Goal: Task Accomplishment & Management: Use online tool/utility

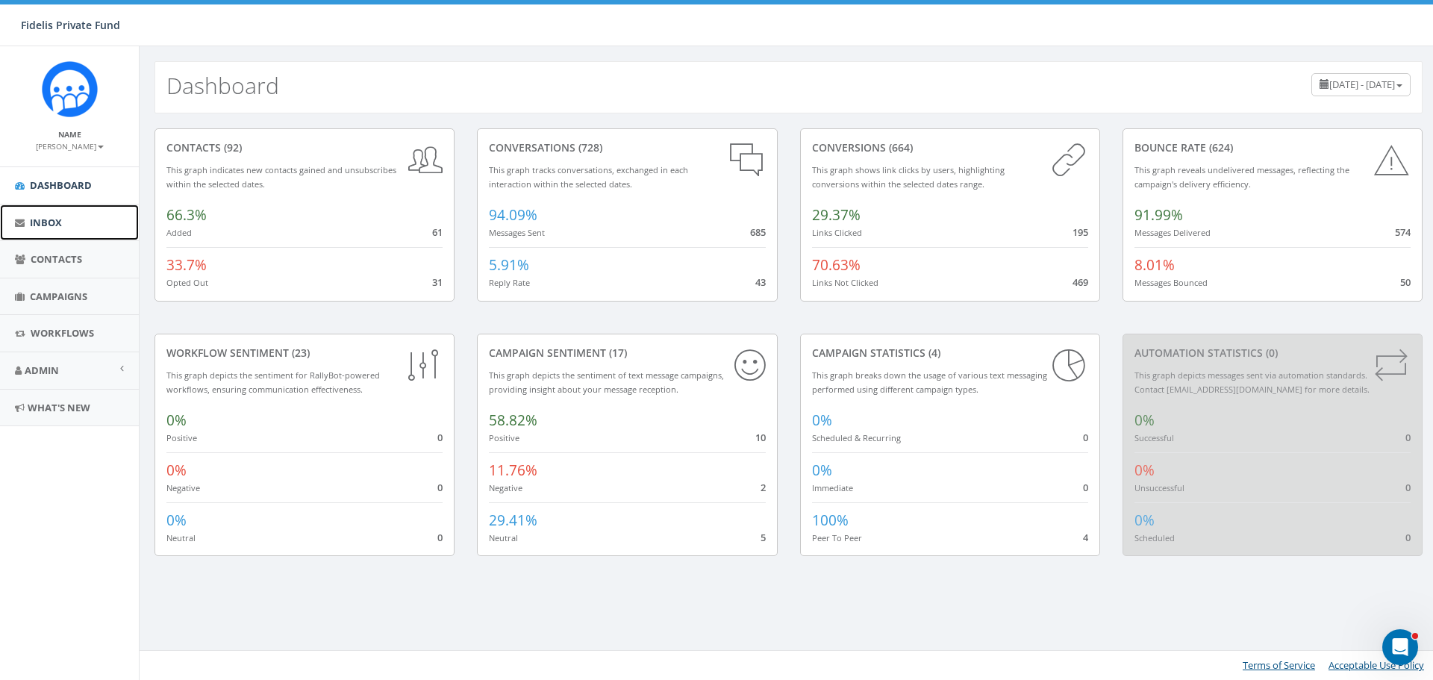
drag, startPoint x: 0, startPoint y: 0, endPoint x: 48, endPoint y: 235, distance: 240.0
click at [48, 235] on link "Inbox" at bounding box center [69, 222] width 139 height 37
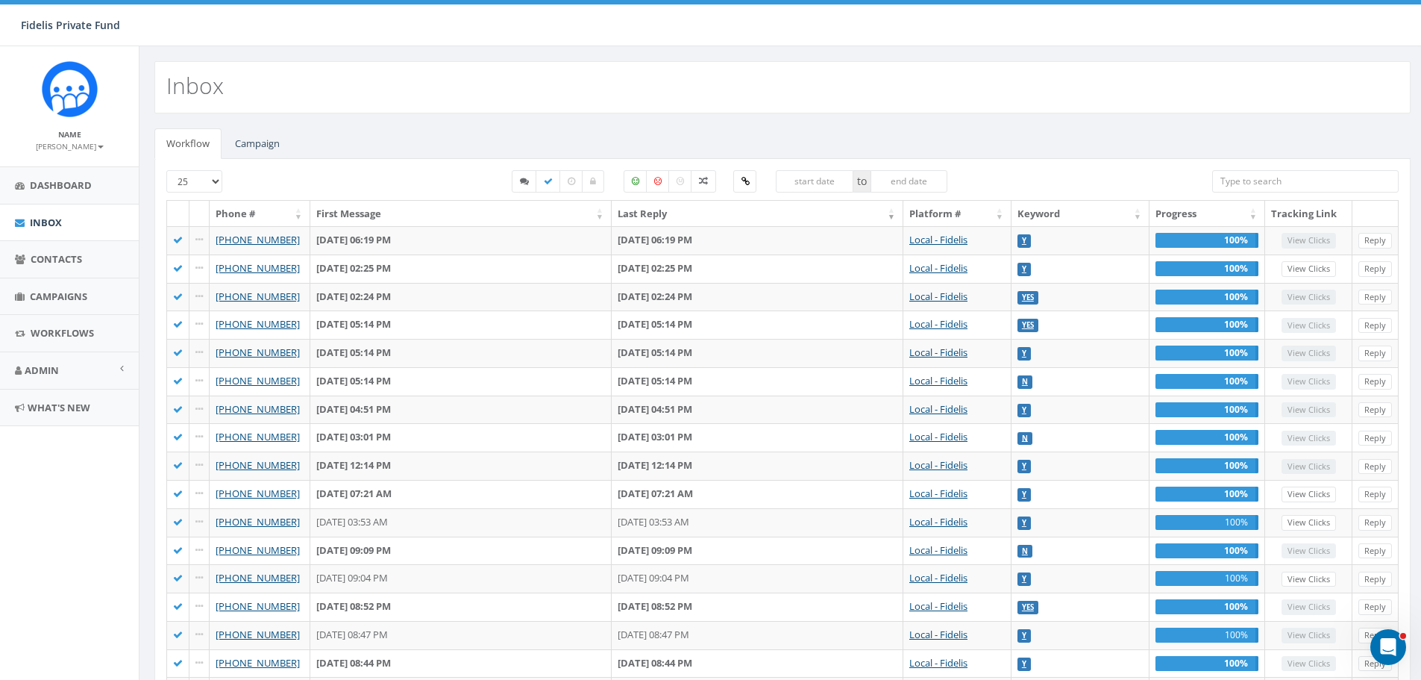
click at [1281, 178] on input "search" at bounding box center [1305, 181] width 187 height 22
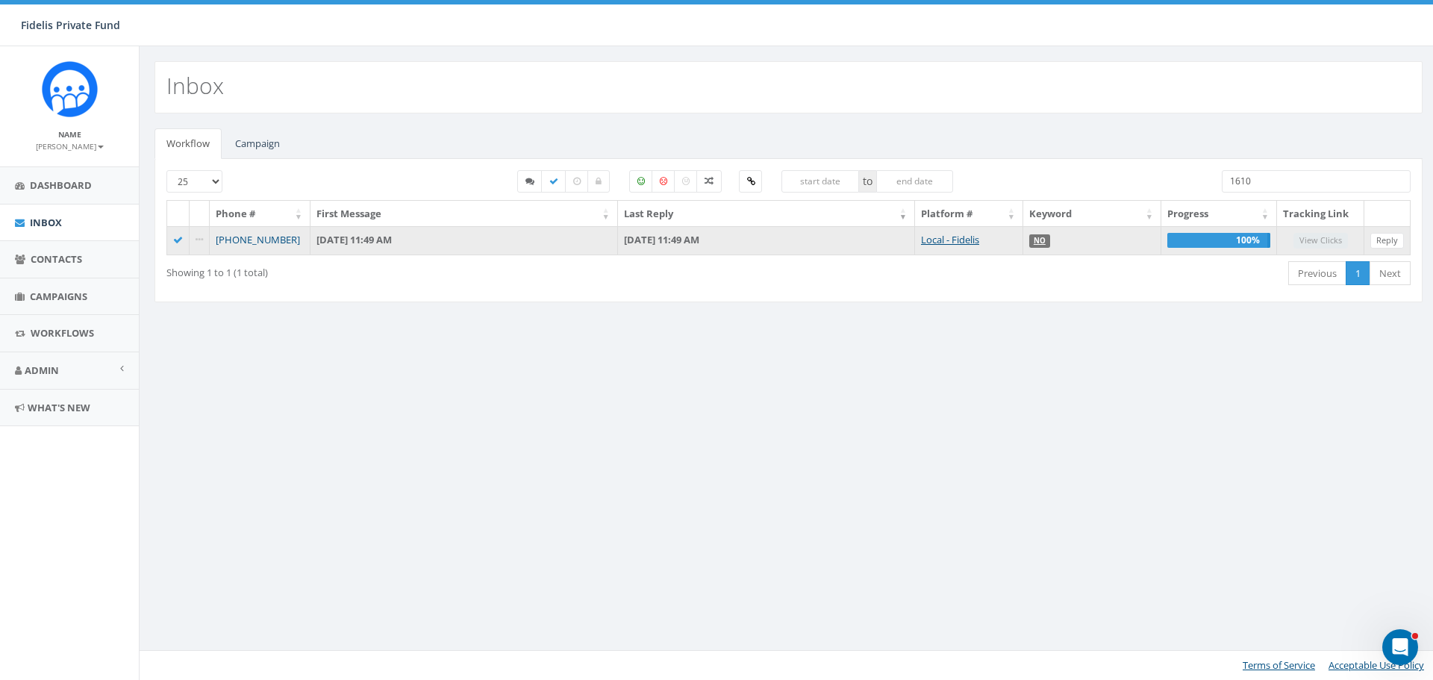
type input "1610"
click at [275, 240] on link "+1 509-385-1610" at bounding box center [258, 239] width 84 height 13
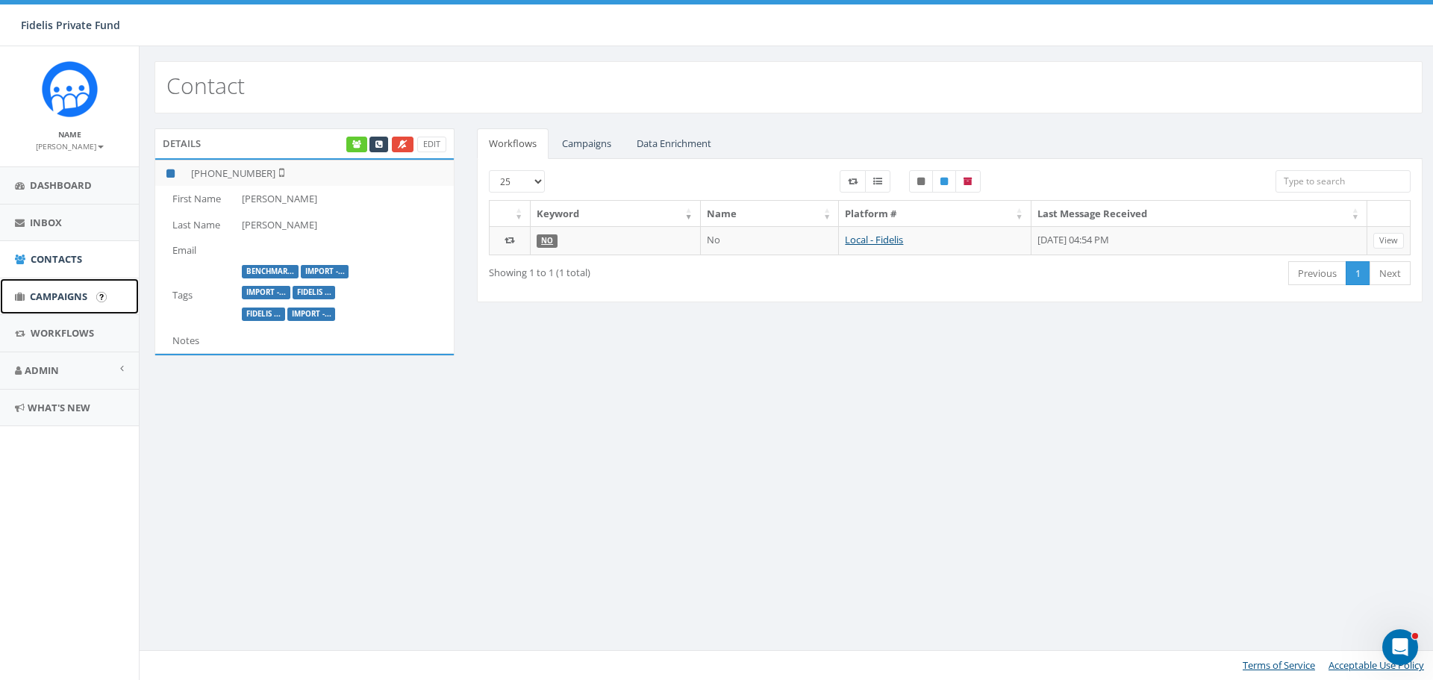
drag, startPoint x: 49, startPoint y: 292, endPoint x: 60, endPoint y: 292, distance: 10.4
click at [50, 292] on span "Campaigns" at bounding box center [58, 295] width 57 height 13
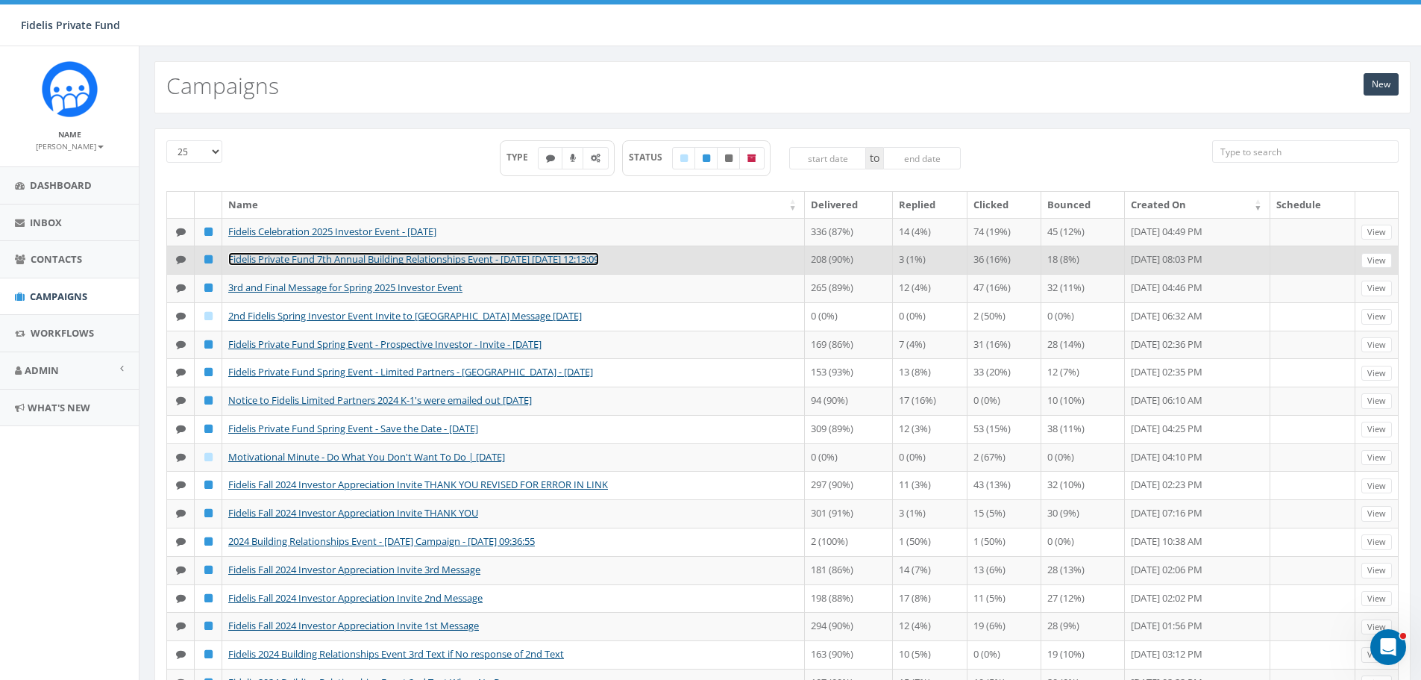
click at [428, 266] on link "Fidelis Private Fund 7th Annual Building Relationships Event - [DATE] [DATE] 12…" at bounding box center [413, 258] width 371 height 13
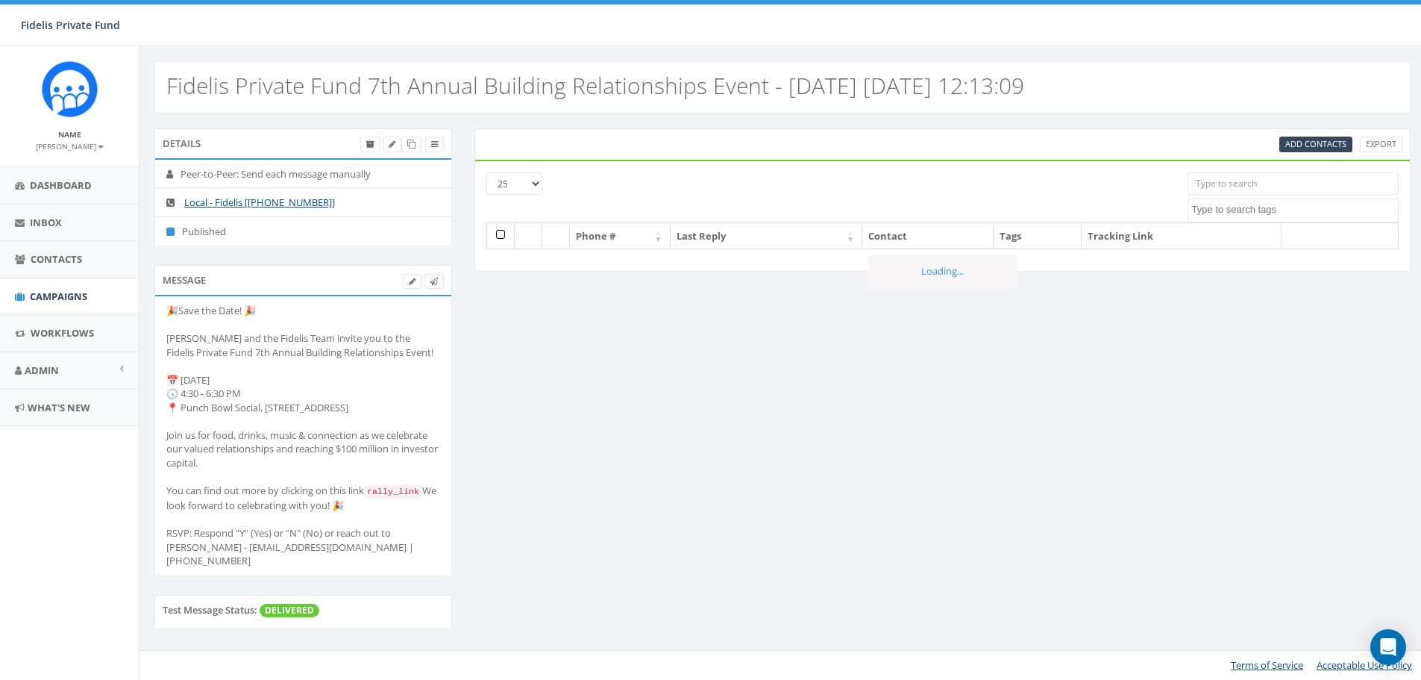
select select
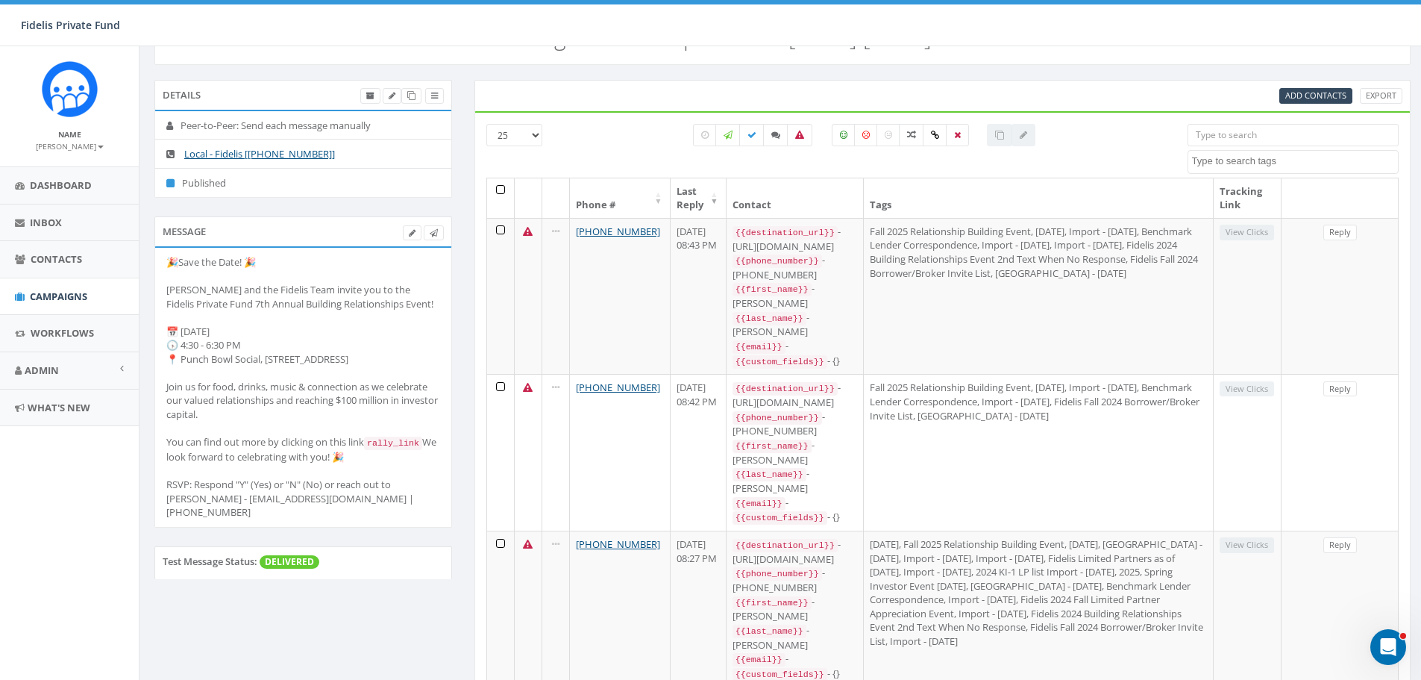
scroll to position [75, 0]
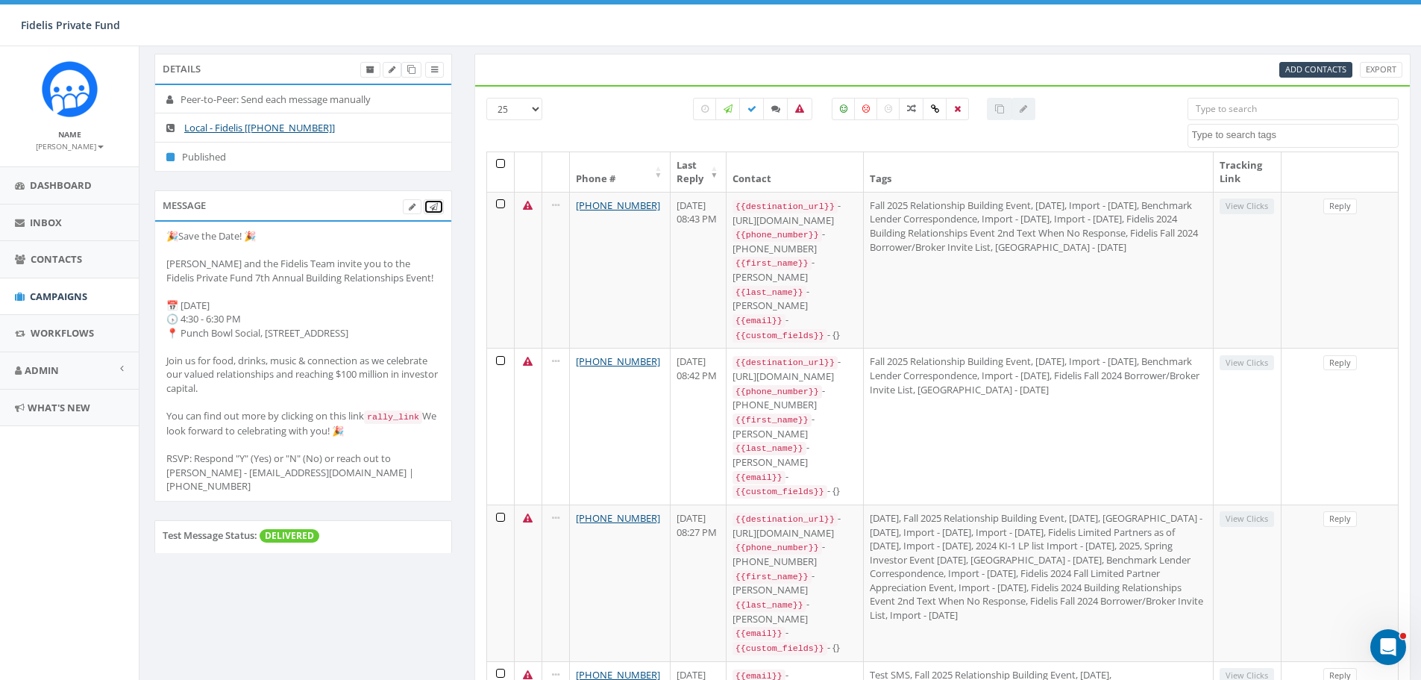
click at [433, 204] on icon at bounding box center [434, 207] width 8 height 8
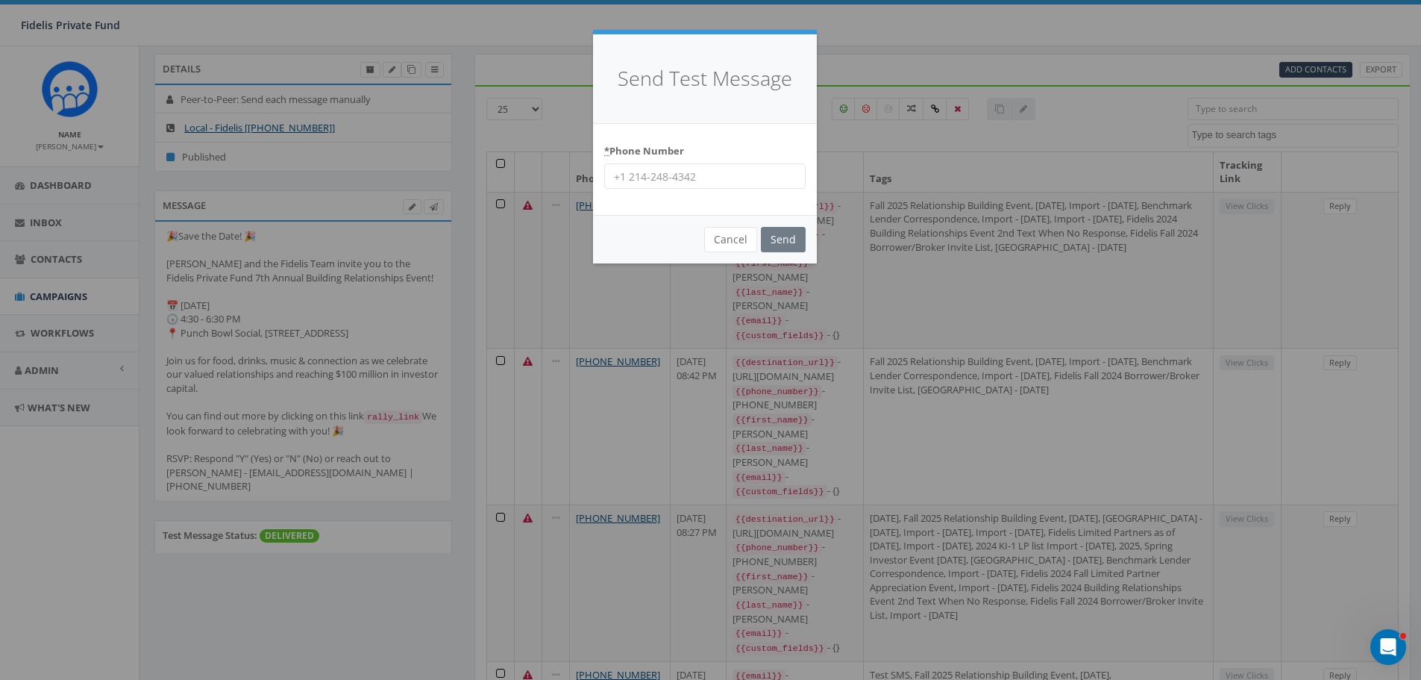
click at [667, 176] on input "* Phone Number" at bounding box center [704, 175] width 201 height 25
type input "5"
type input "4062538340"
click at [784, 245] on input "Send" at bounding box center [783, 239] width 45 height 25
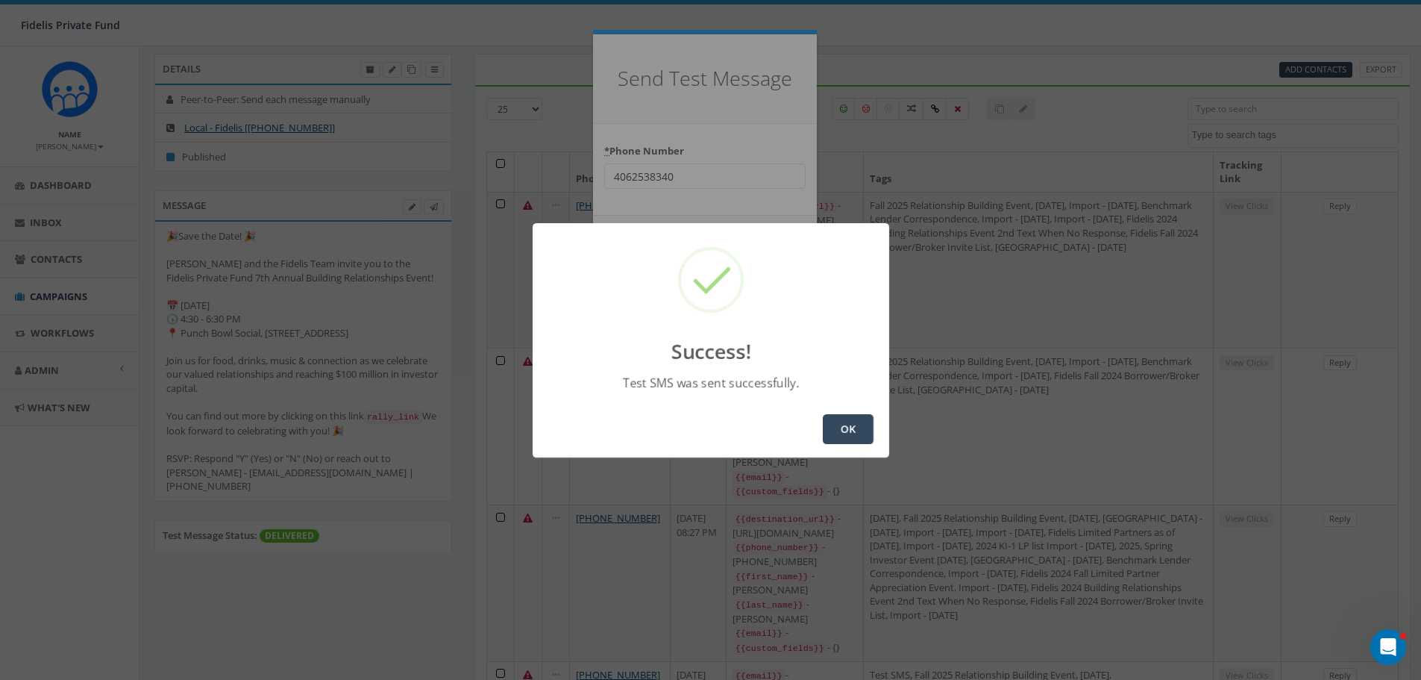
click at [832, 433] on button "OK" at bounding box center [848, 429] width 51 height 30
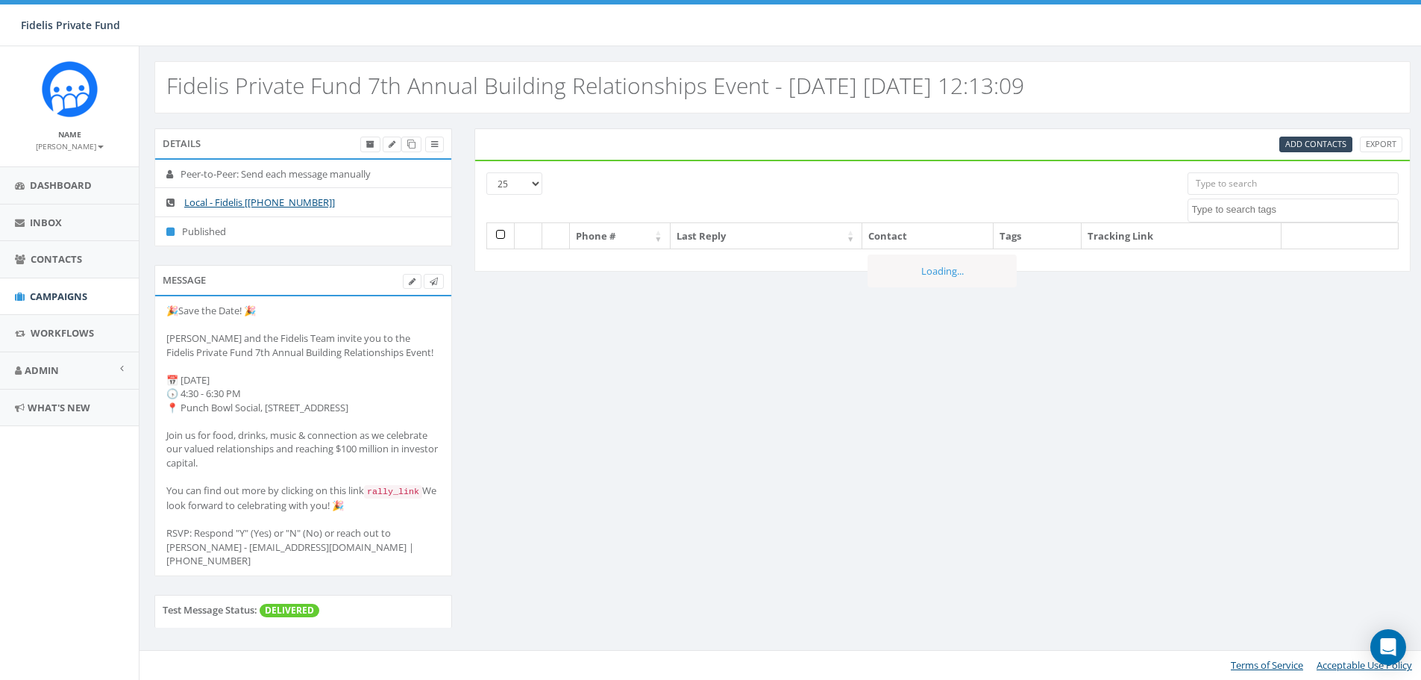
select select
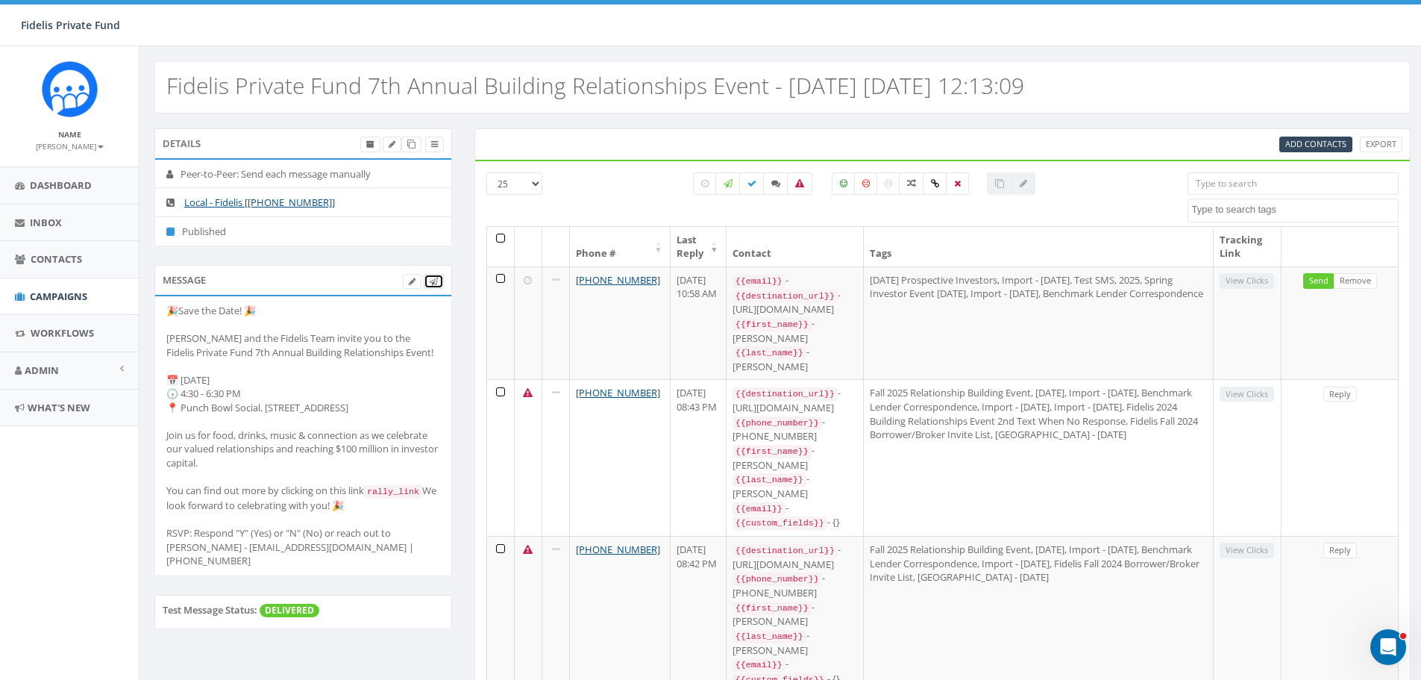
click at [436, 282] on icon at bounding box center [434, 282] width 8 height 8
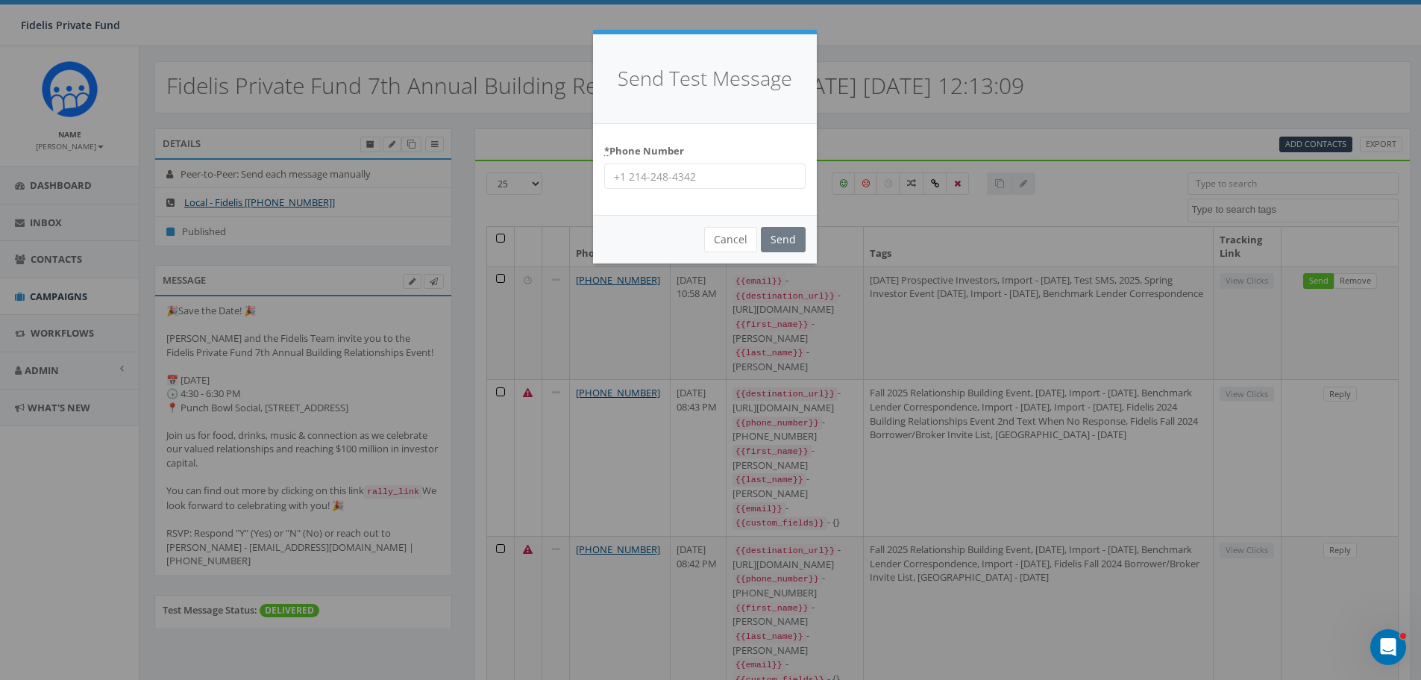
click at [668, 177] on input "* Phone Number" at bounding box center [704, 175] width 201 height 25
type input "509-385-1610"
click at [789, 238] on input "Send" at bounding box center [783, 239] width 45 height 25
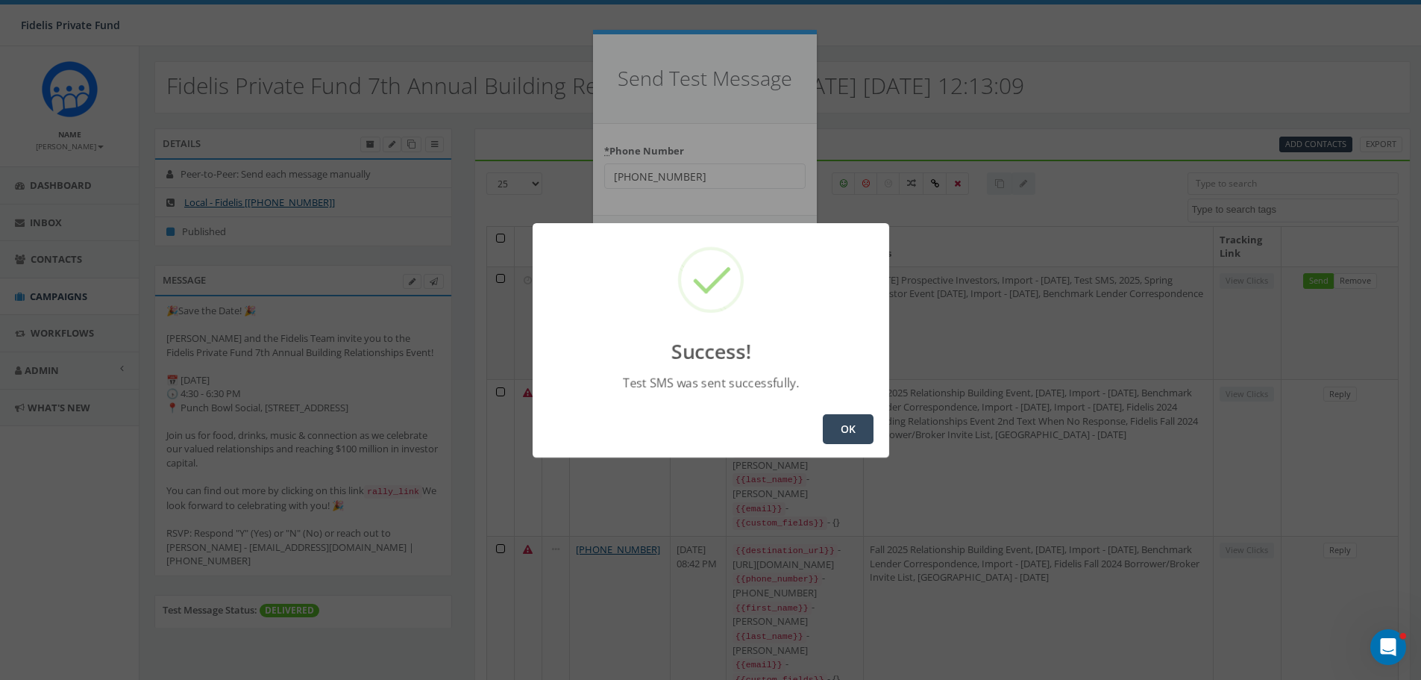
click at [853, 425] on button "OK" at bounding box center [848, 429] width 51 height 30
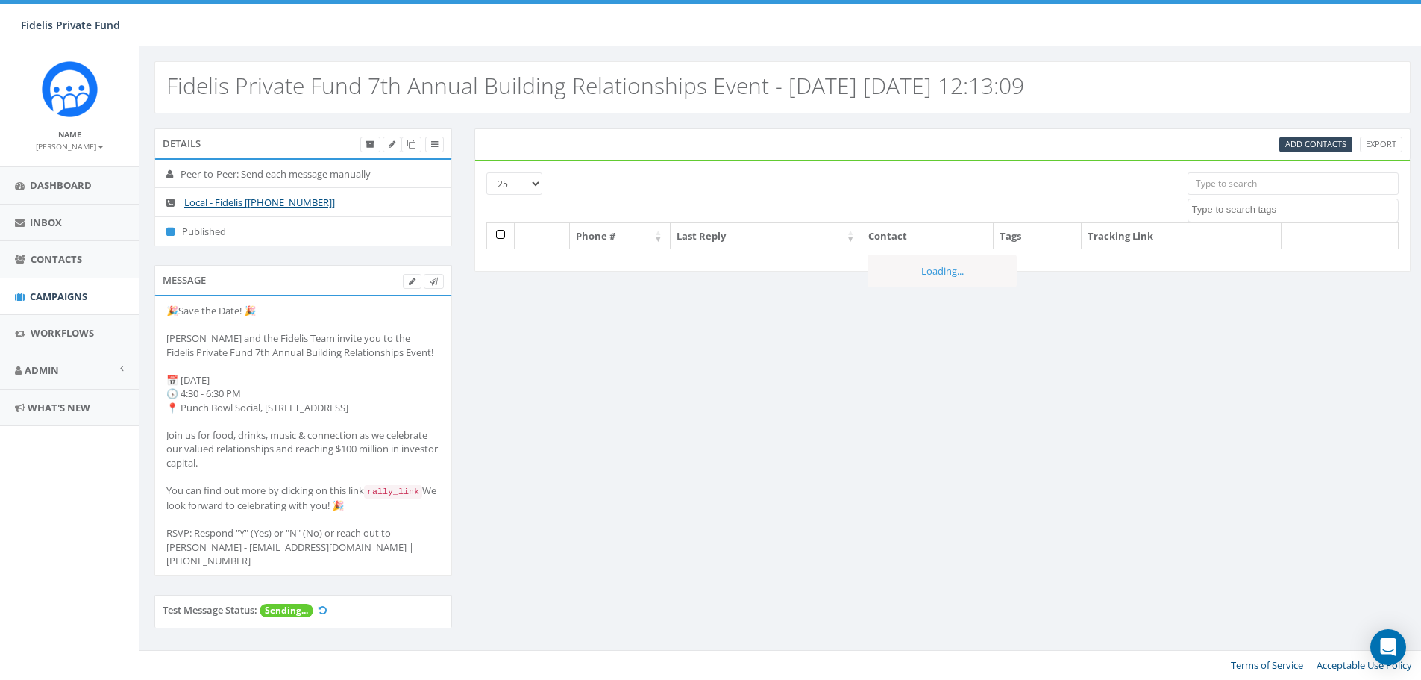
select select
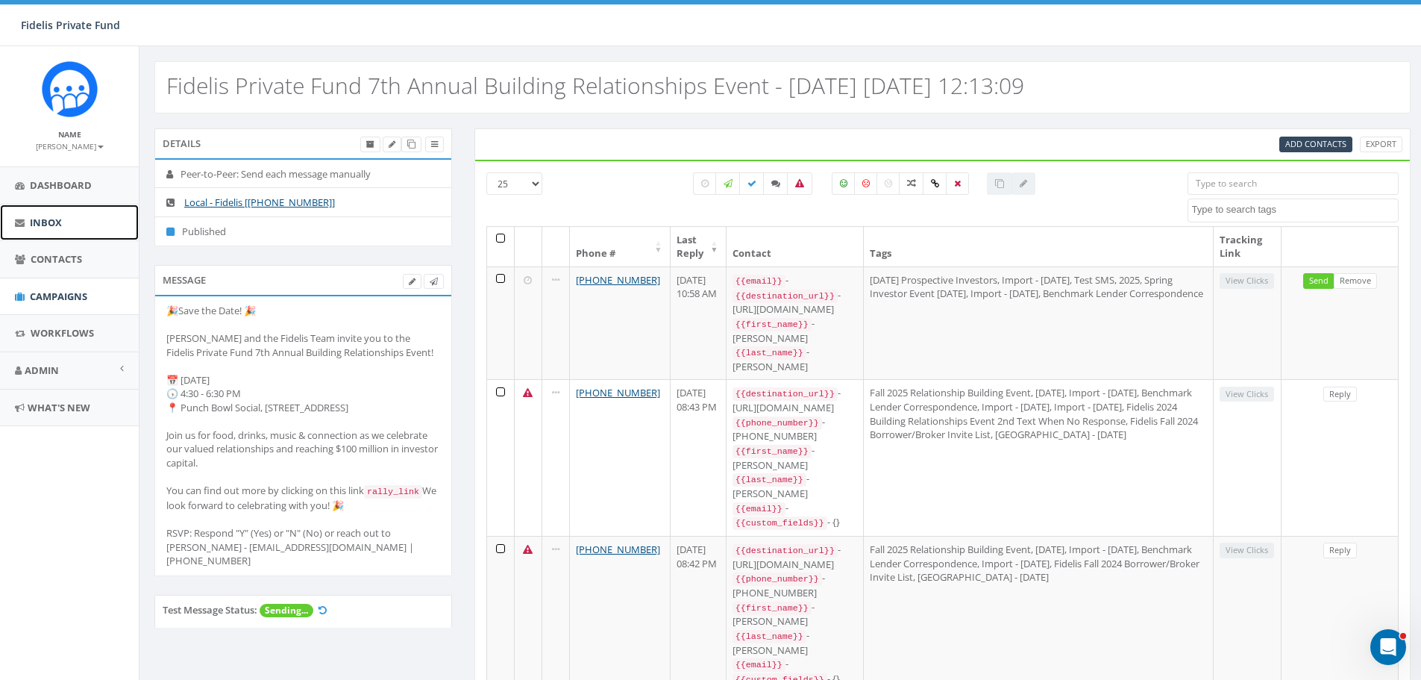
click at [39, 224] on span "Inbox" at bounding box center [46, 222] width 32 height 13
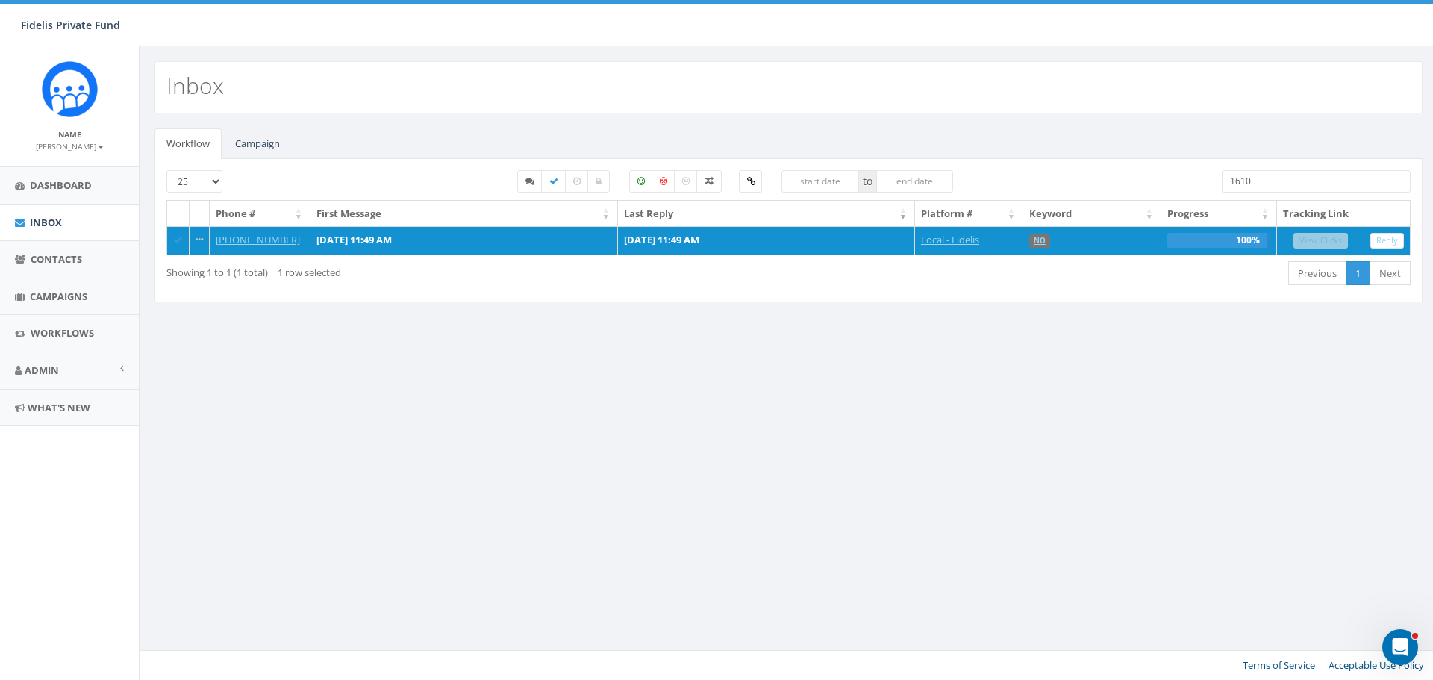
drag, startPoint x: 1276, startPoint y: 187, endPoint x: 1148, endPoint y: 181, distance: 128.4
click at [1149, 181] on div "25 50 100 to 1610" at bounding box center [788, 185] width 1266 height 30
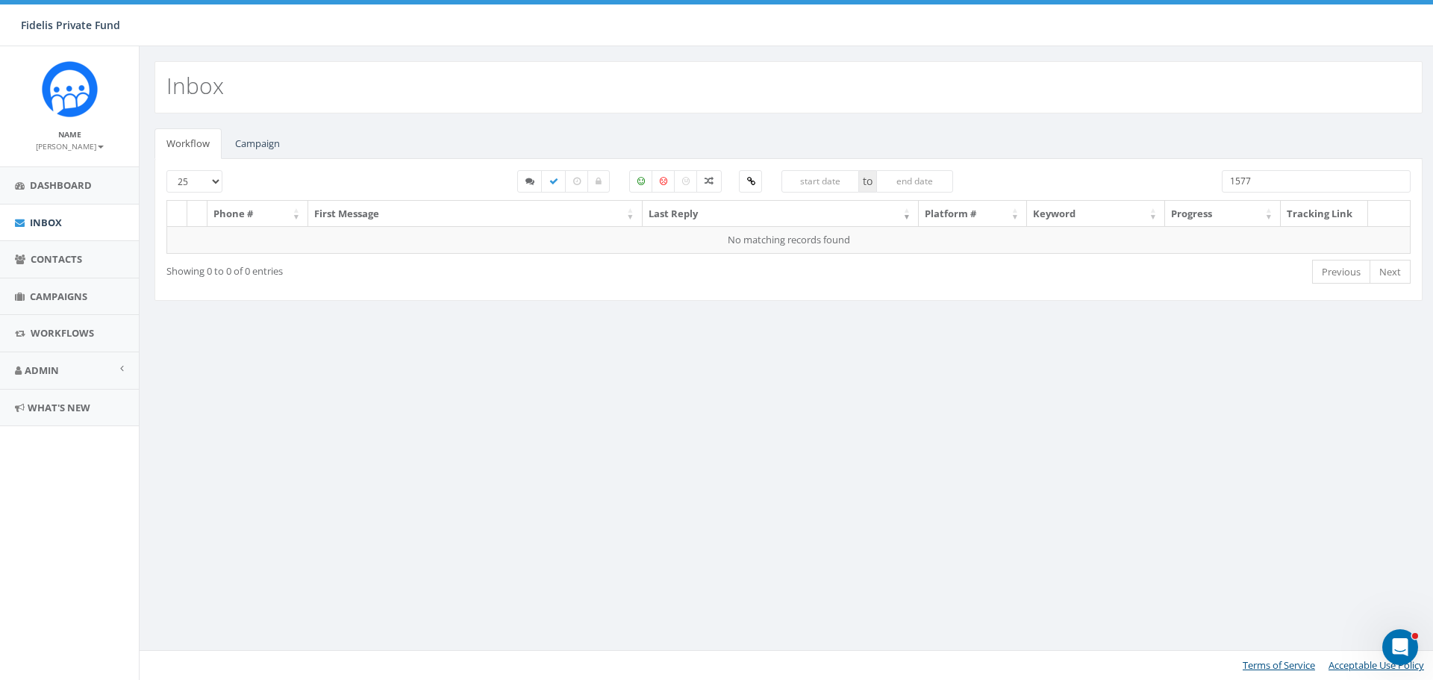
drag, startPoint x: 1261, startPoint y: 178, endPoint x: 1129, endPoint y: 176, distance: 132.1
click at [1139, 175] on div "25 50 100 to 1577" at bounding box center [788, 185] width 1266 height 30
drag, startPoint x: 1274, startPoint y: 176, endPoint x: 1132, endPoint y: 175, distance: 142.5
click at [1134, 174] on div "25 50 100 to 4385" at bounding box center [788, 185] width 1266 height 30
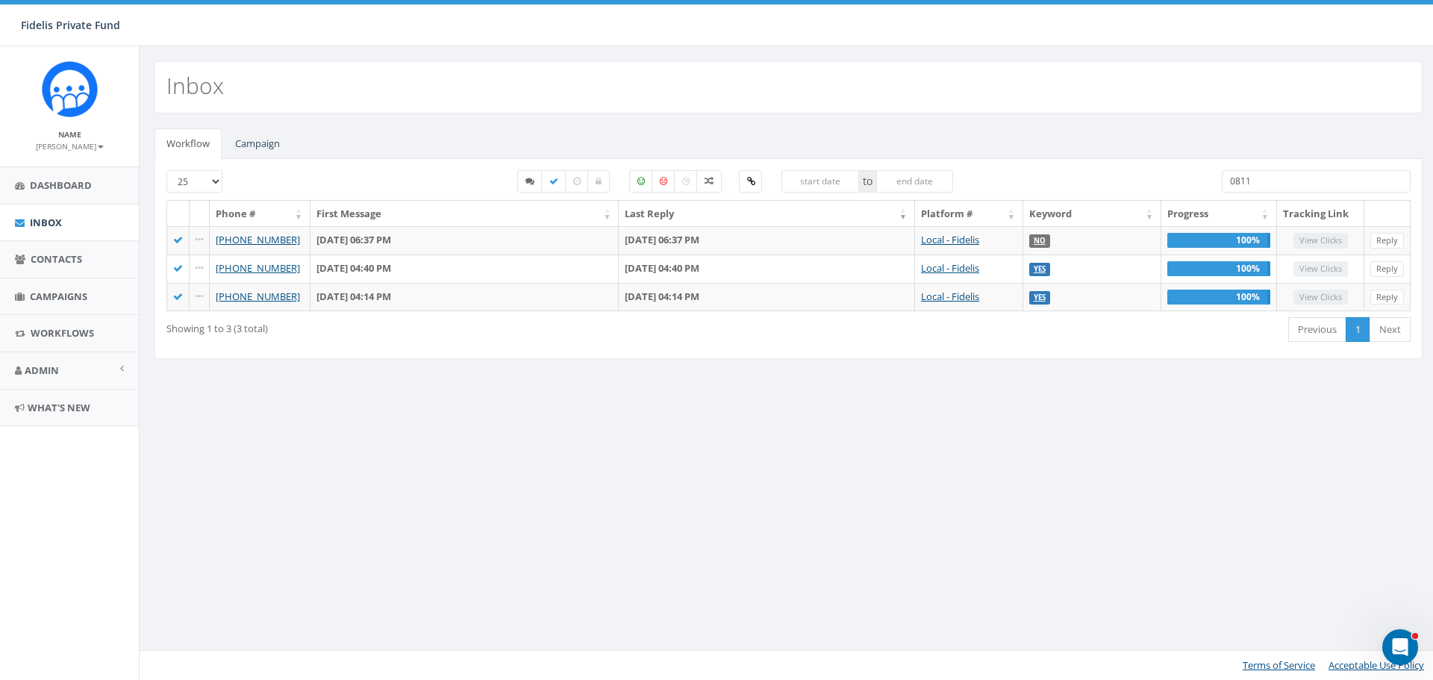
type input "0811"
click at [59, 295] on span "Campaigns" at bounding box center [58, 295] width 57 height 13
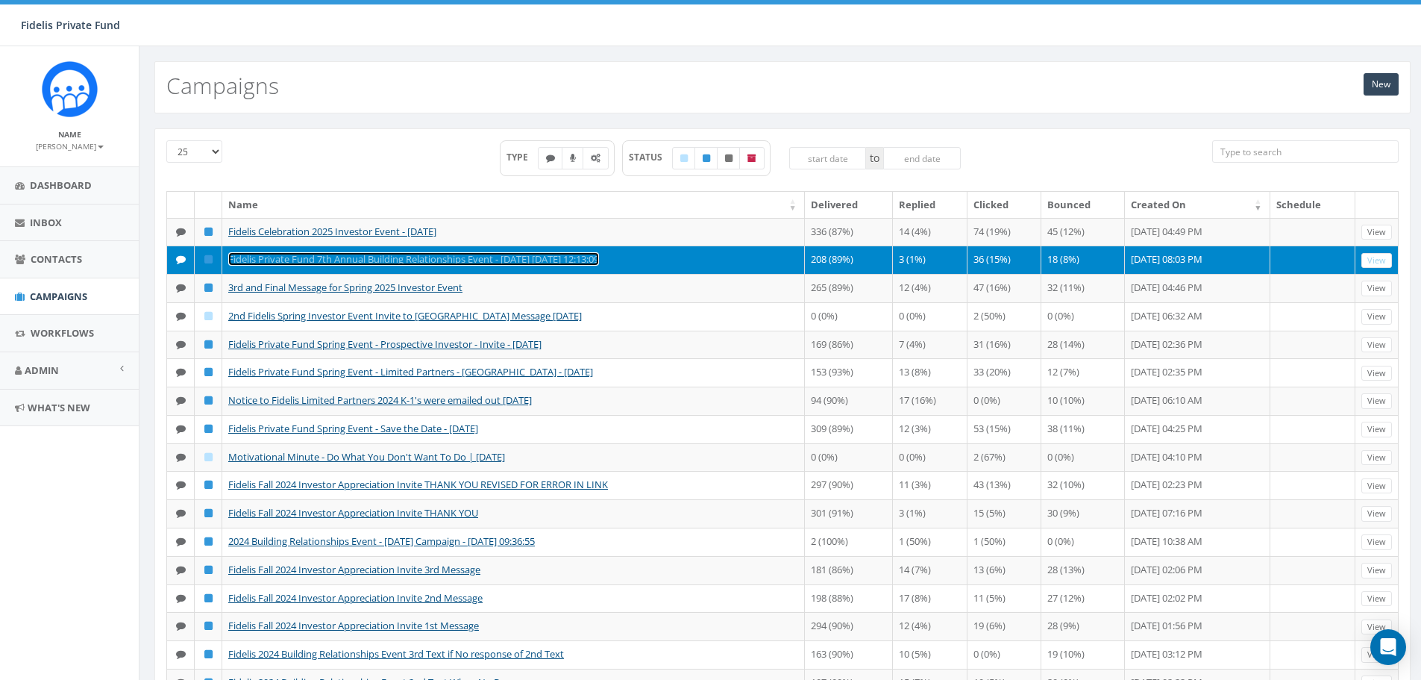
click at [542, 266] on link "Fidelis Private Fund 7th Annual Building Relationships Event - [DATE] [DATE] 12…" at bounding box center [413, 258] width 371 height 13
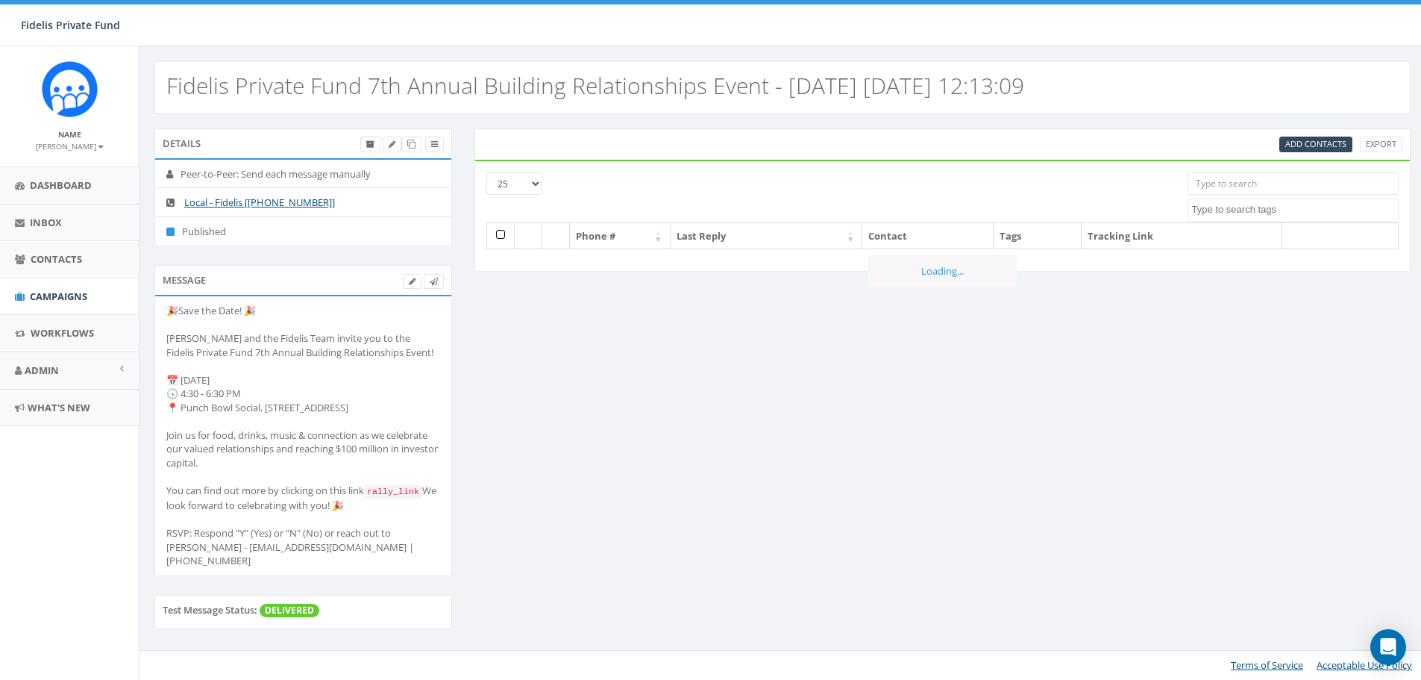
select select
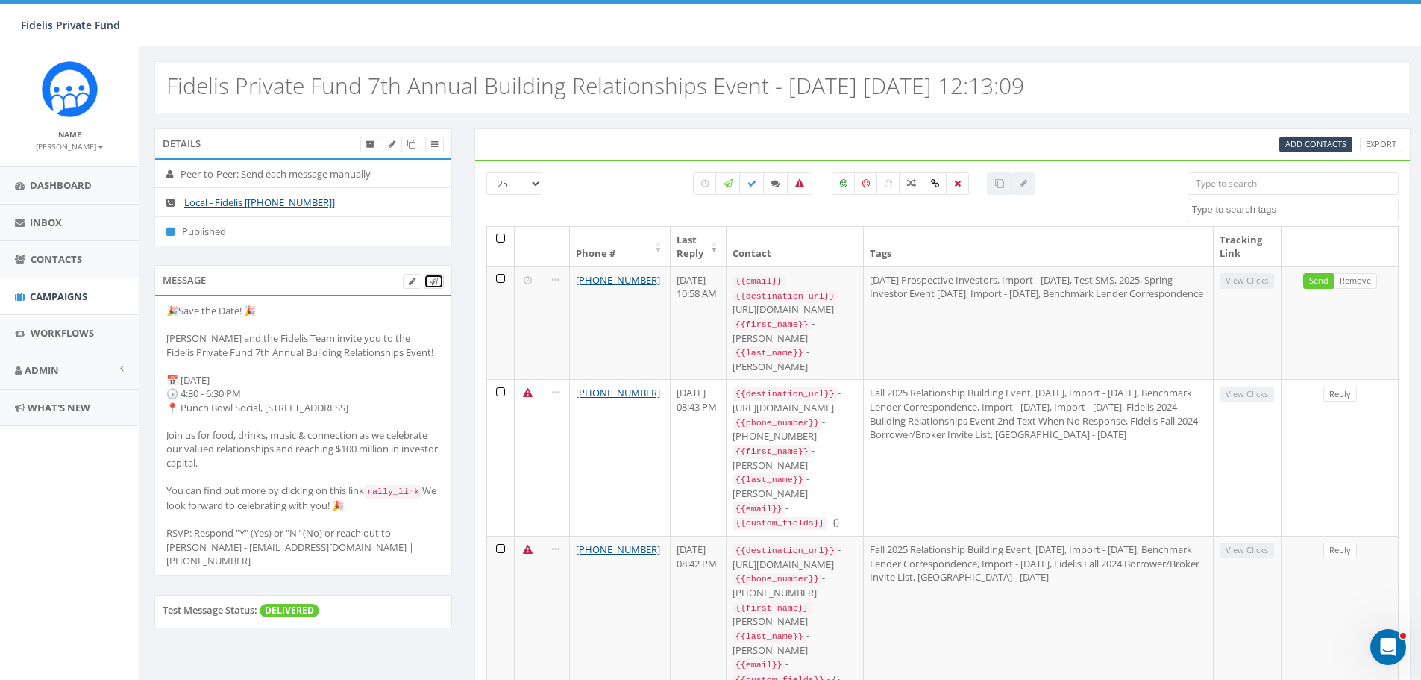
click at [437, 278] on icon at bounding box center [434, 282] width 8 height 8
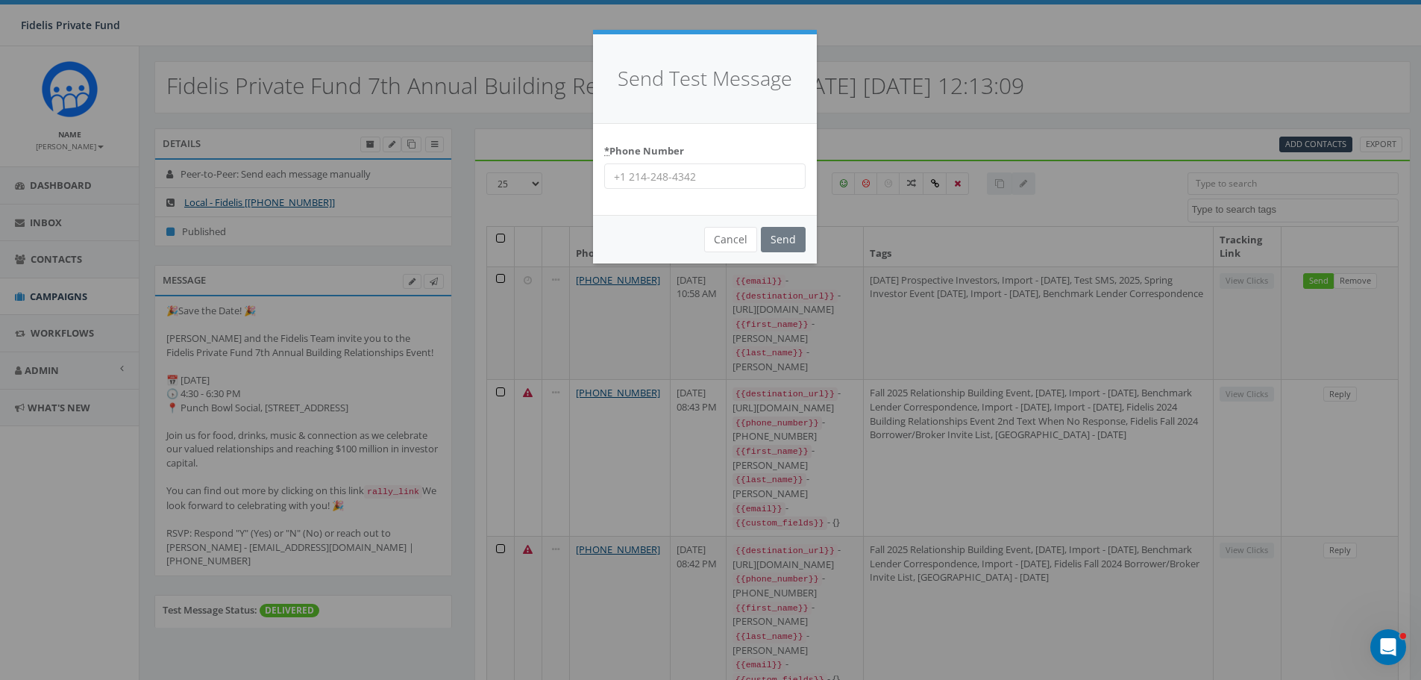
click at [731, 175] on input "* Phone Number" at bounding box center [704, 175] width 201 height 25
type input "619-200-5870"
click at [778, 242] on input "Send" at bounding box center [783, 239] width 45 height 25
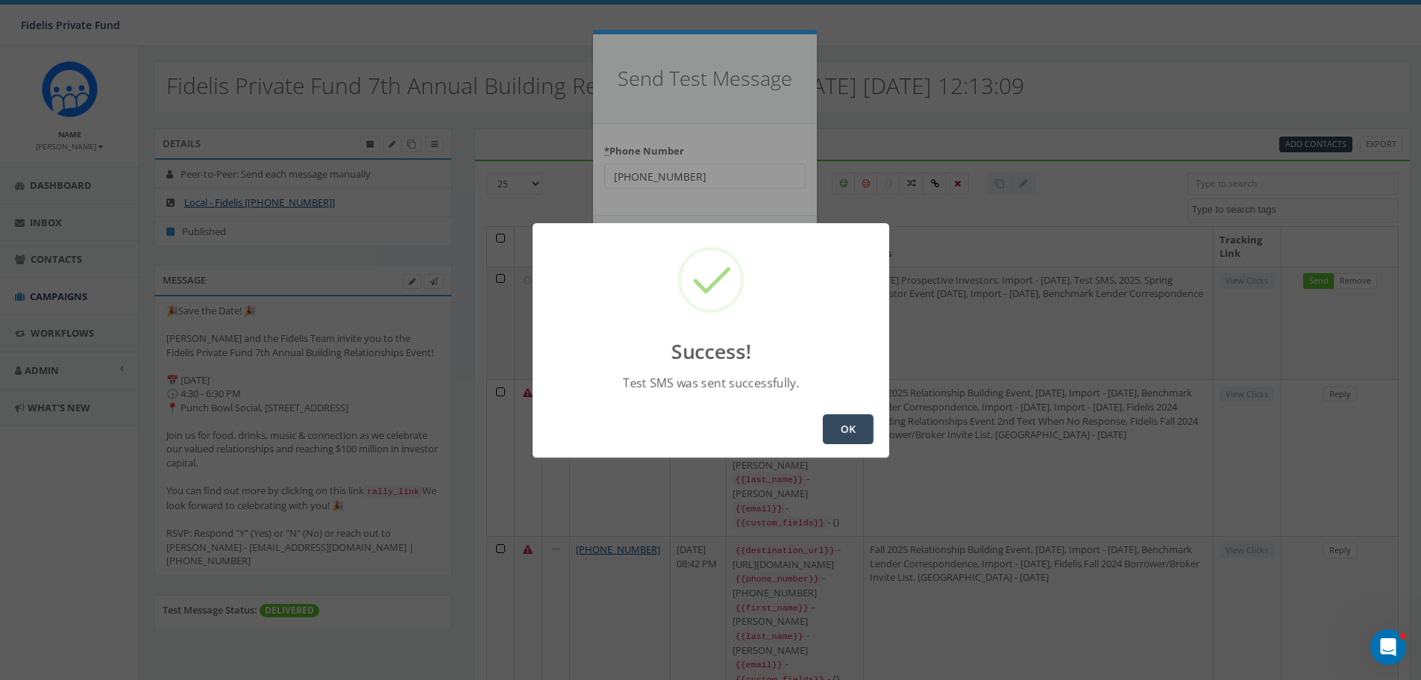
click at [837, 424] on button "OK" at bounding box center [848, 429] width 51 height 30
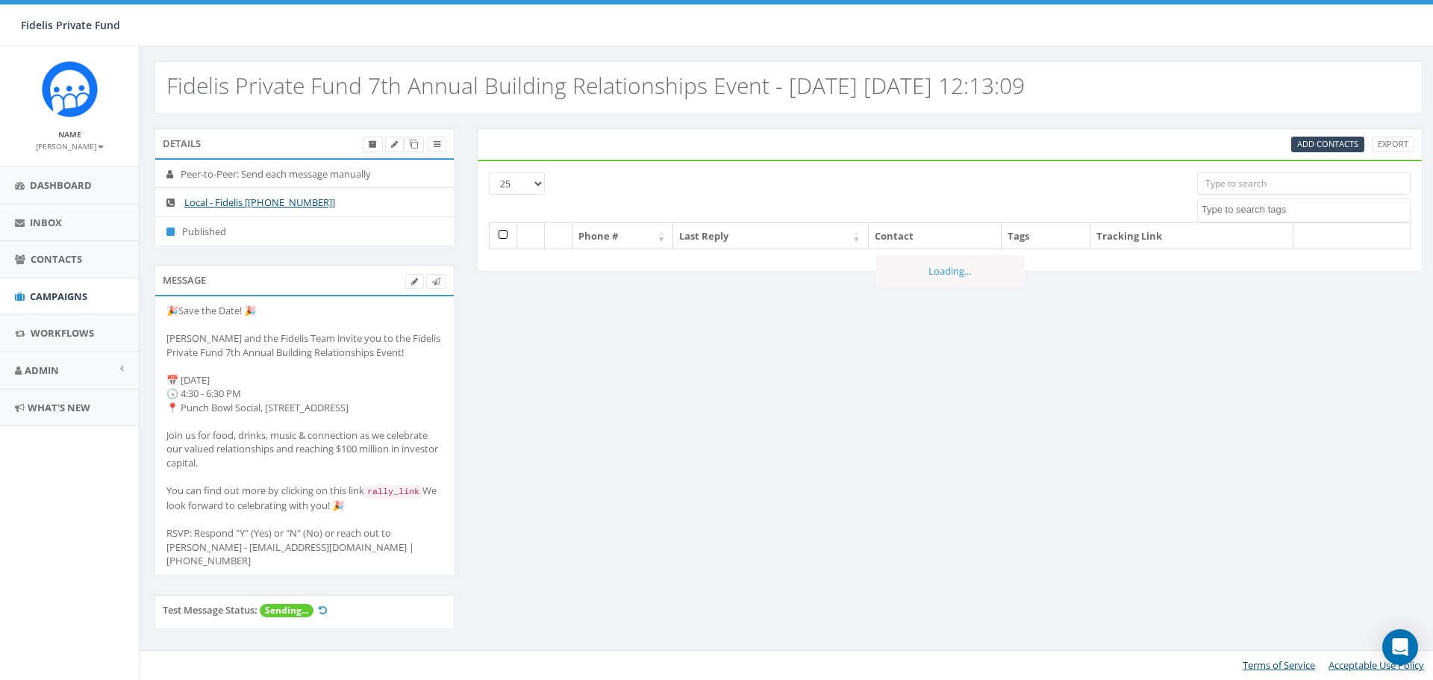
select select
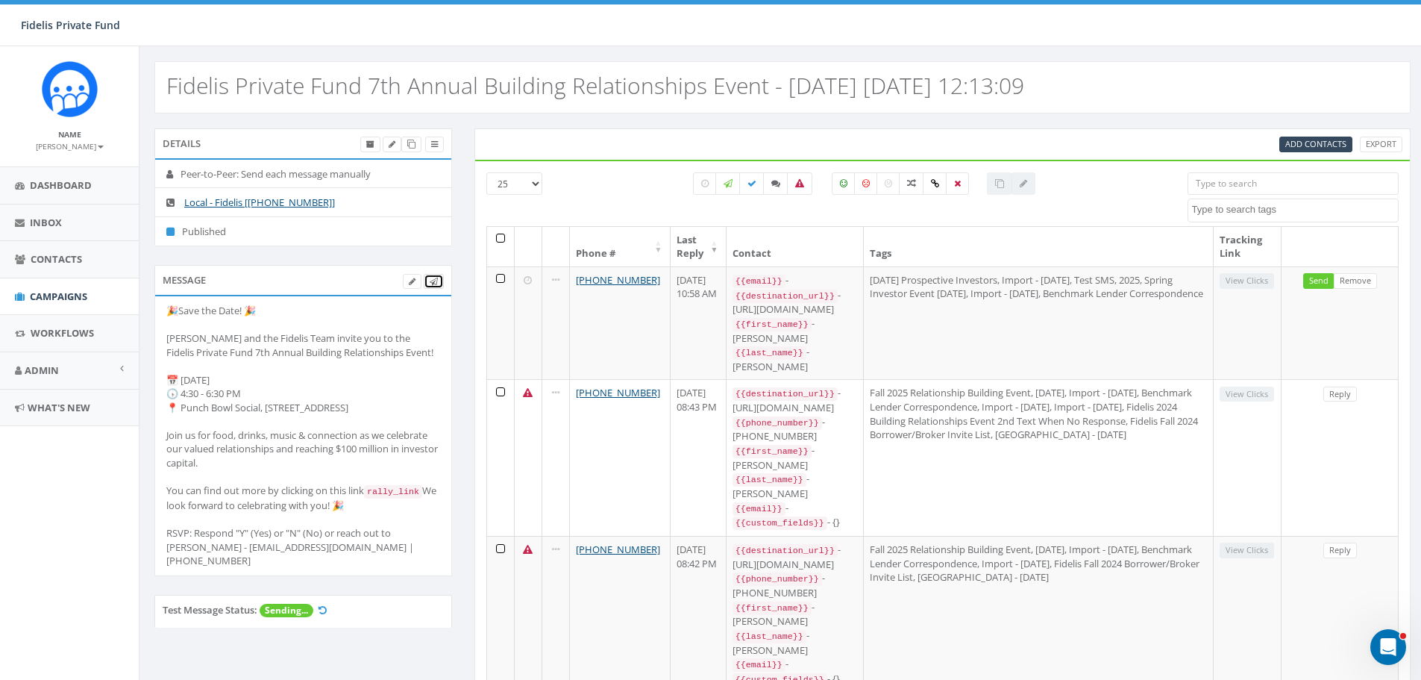
click at [434, 283] on icon at bounding box center [434, 282] width 8 height 8
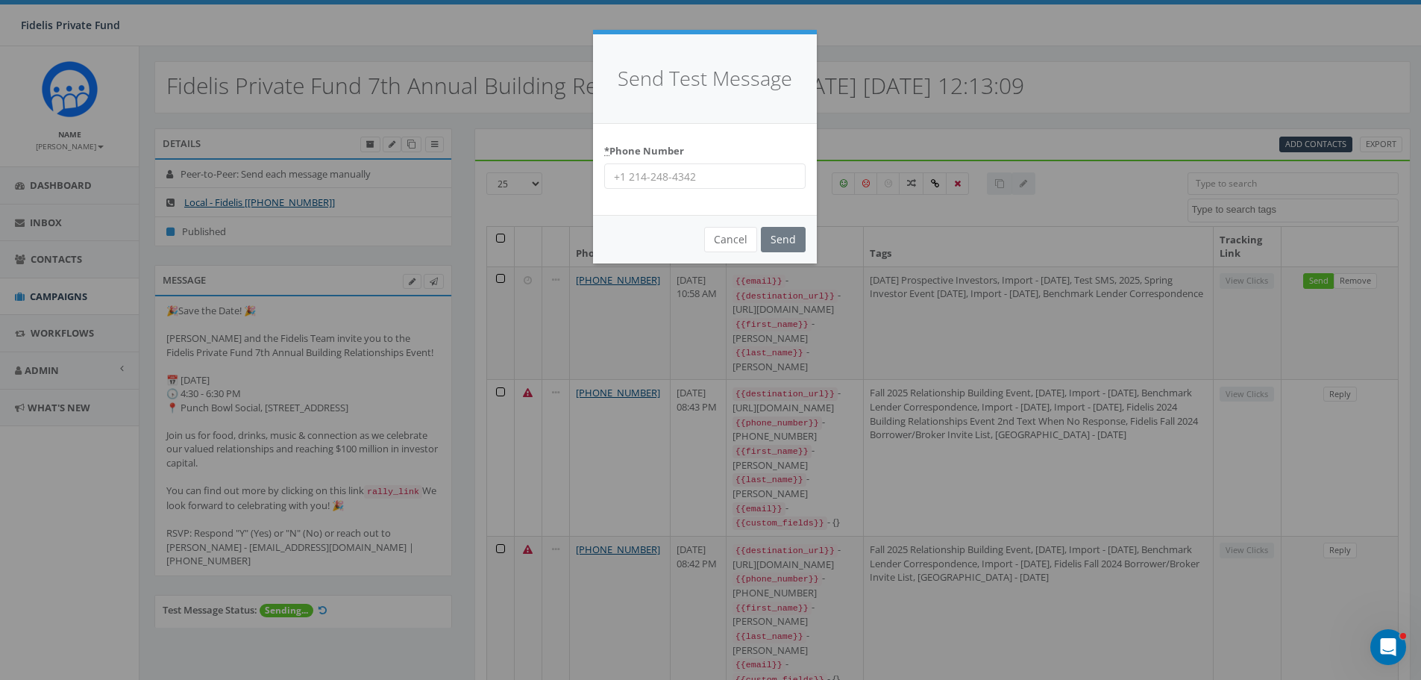
click at [688, 176] on input "* Phone Number" at bounding box center [704, 175] width 201 height 25
type input "8"
type input "619-889-9774"
click at [784, 239] on input "Send" at bounding box center [783, 239] width 45 height 25
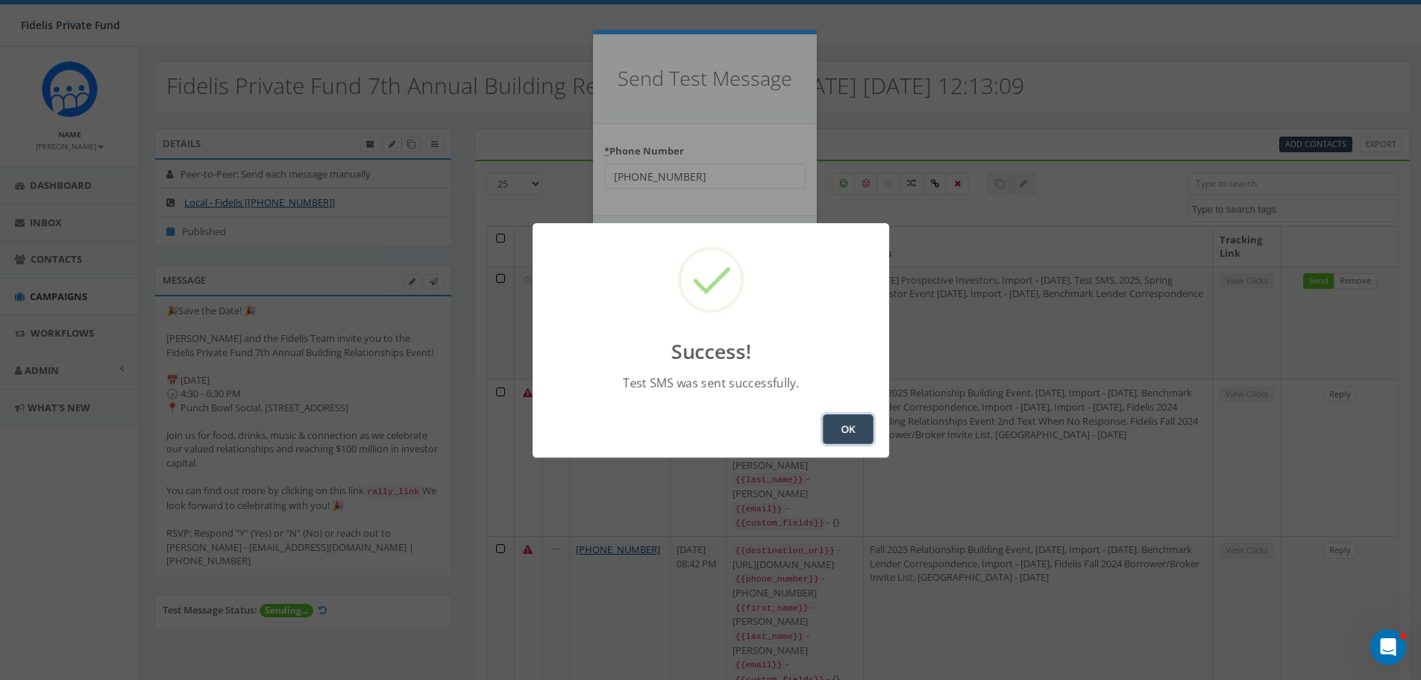
click at [848, 431] on button "OK" at bounding box center [848, 429] width 51 height 30
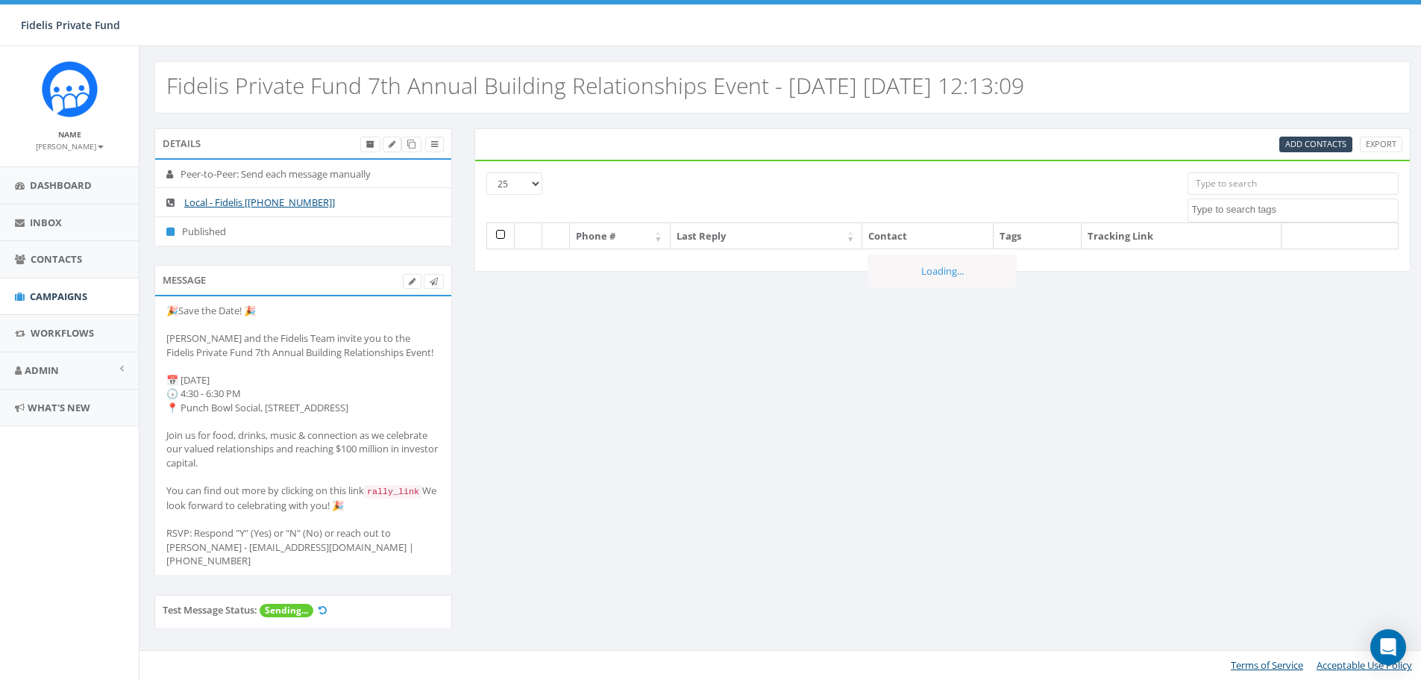
select select
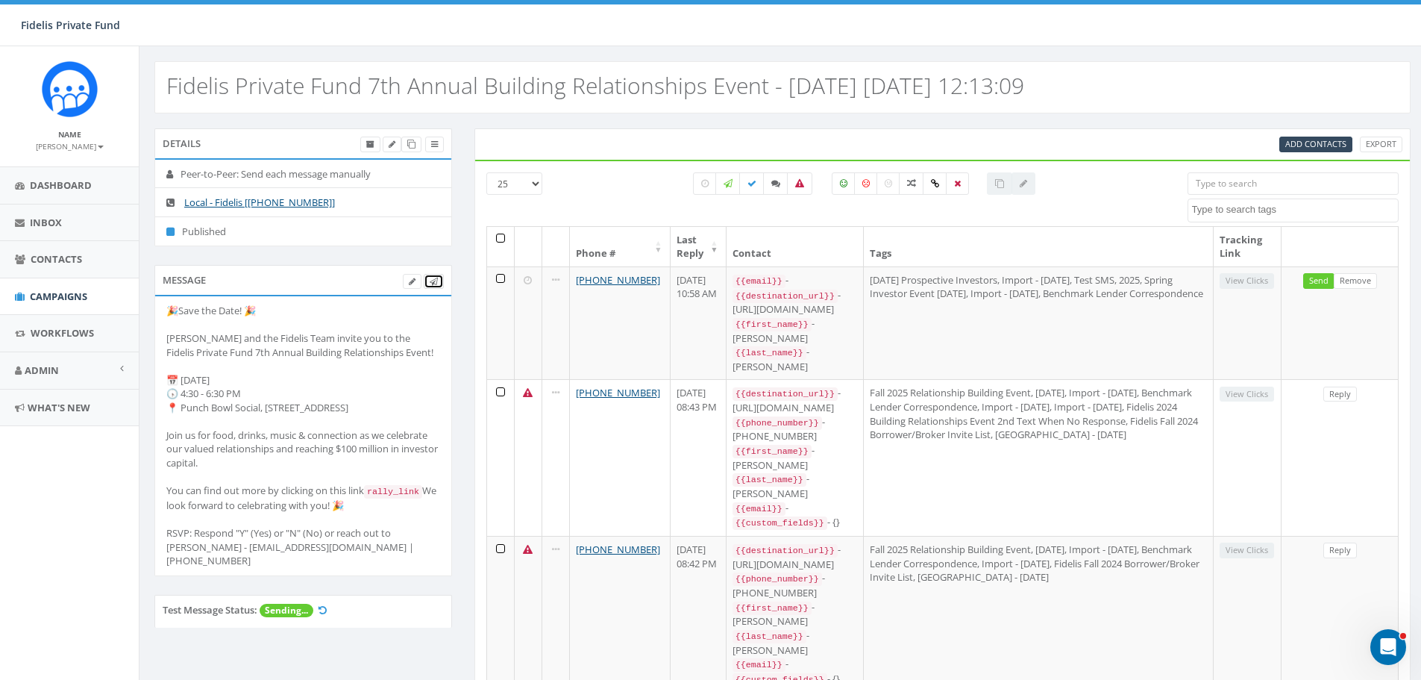
click at [437, 284] on icon at bounding box center [434, 282] width 8 height 8
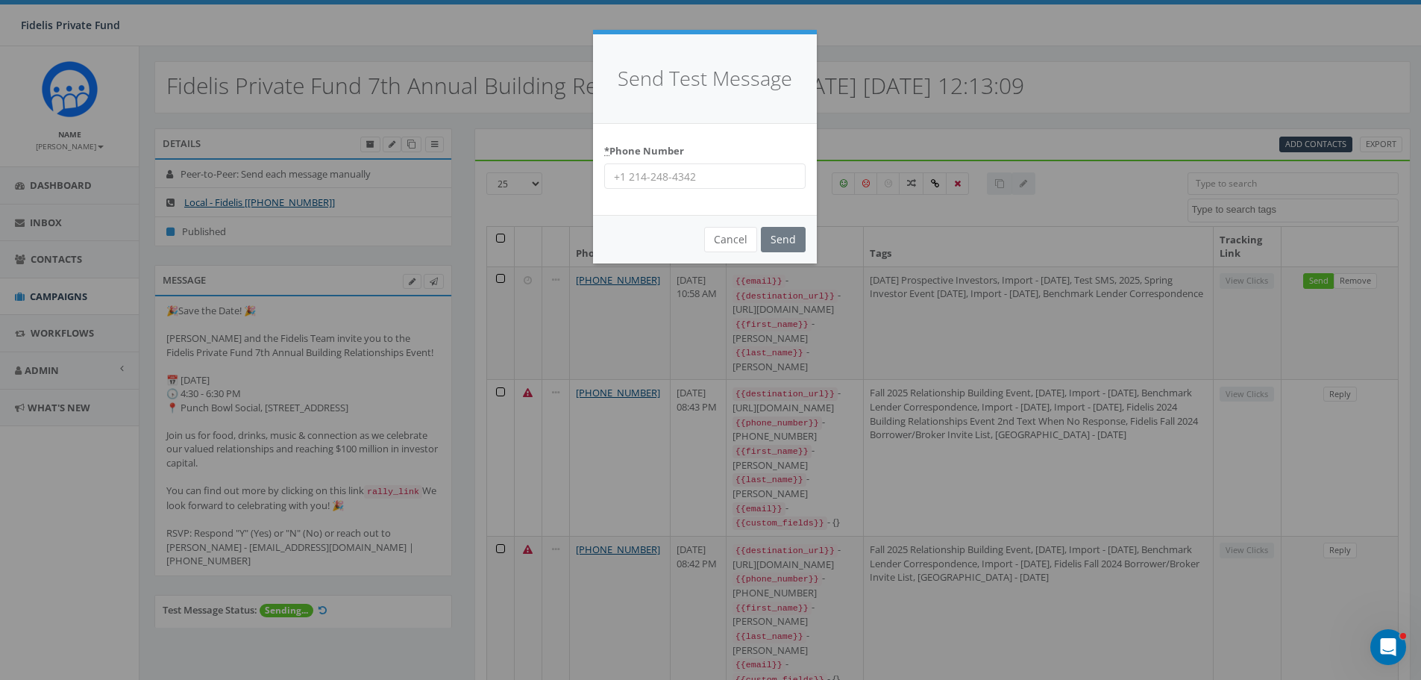
click at [695, 176] on input "* Phone Number" at bounding box center [704, 175] width 201 height 25
type input "619-540-1577"
click at [787, 236] on input "Send" at bounding box center [783, 239] width 45 height 25
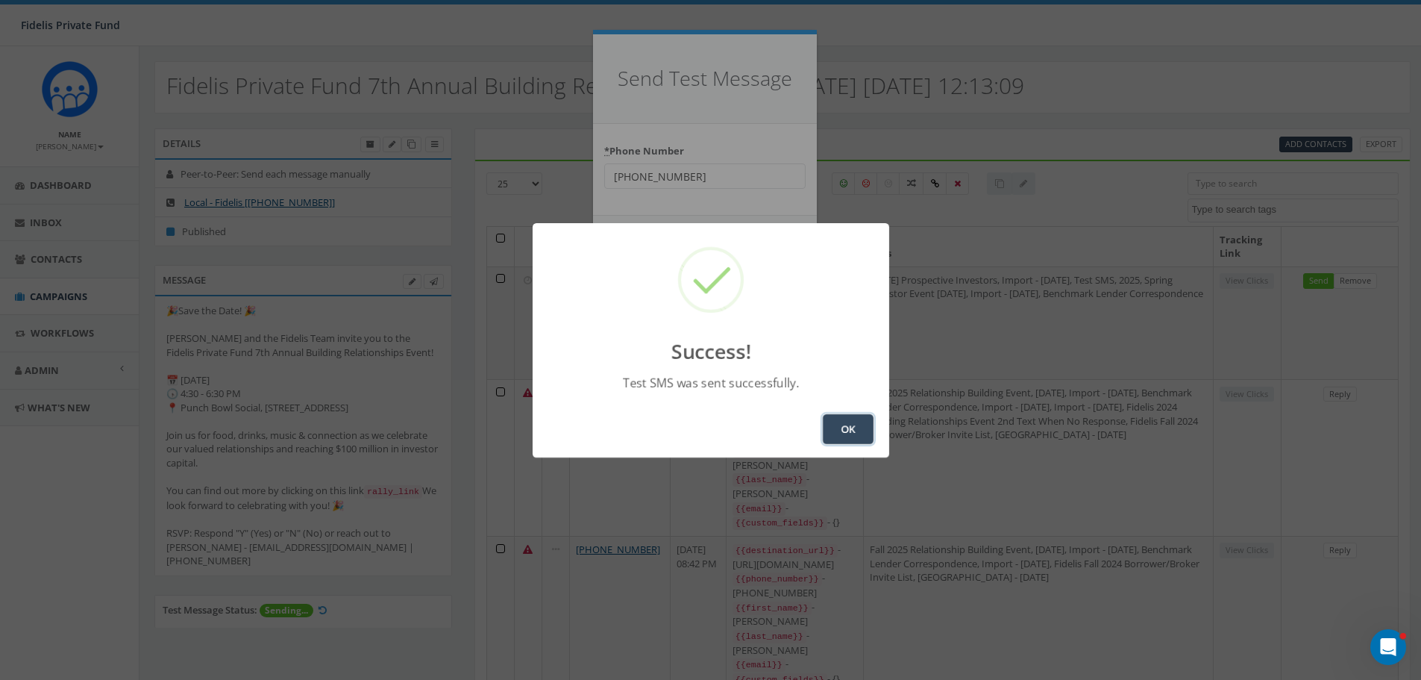
click at [853, 420] on button "OK" at bounding box center [848, 429] width 51 height 30
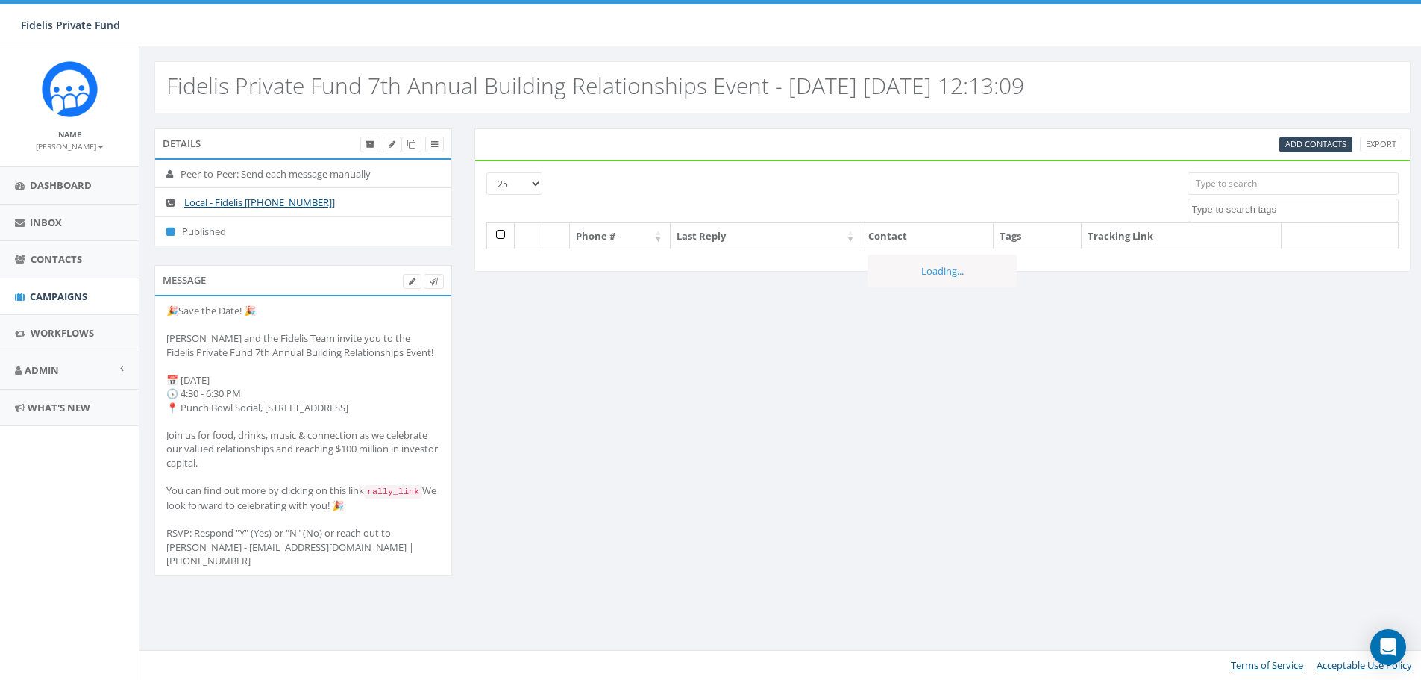
select select
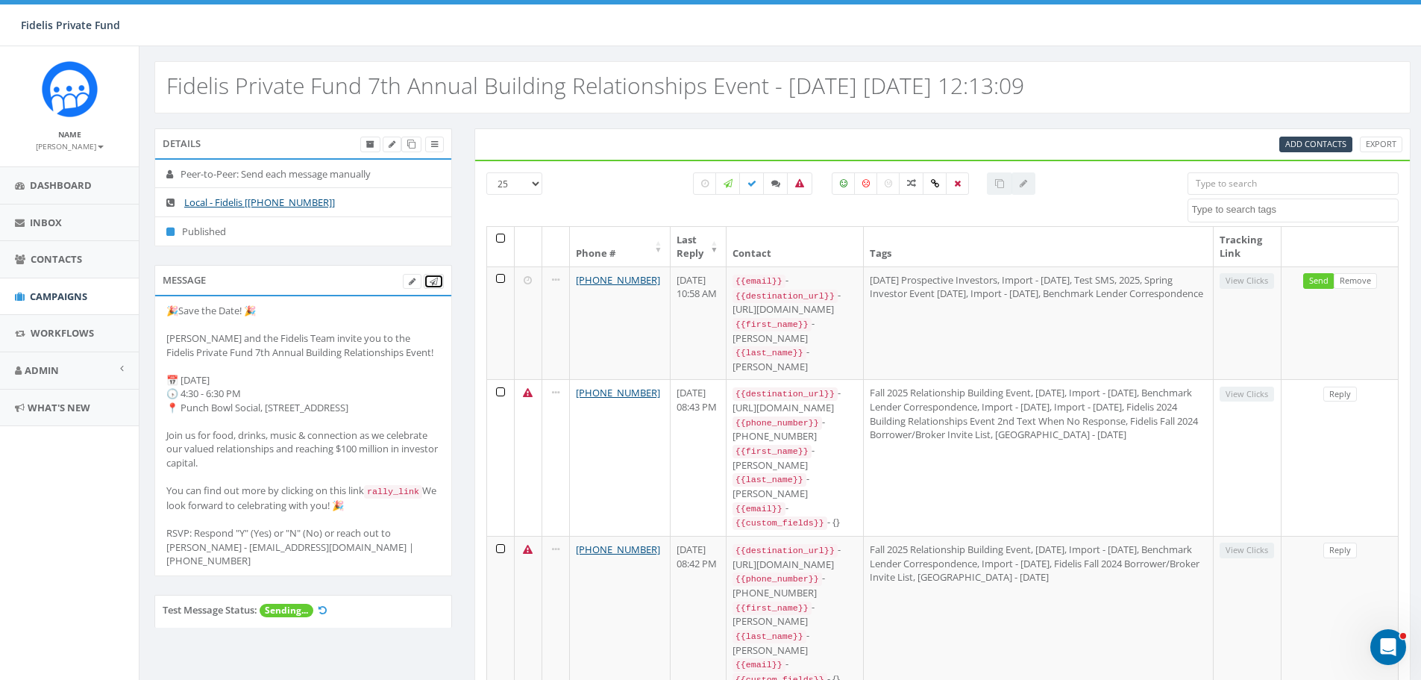
click at [433, 282] on icon at bounding box center [434, 282] width 8 height 8
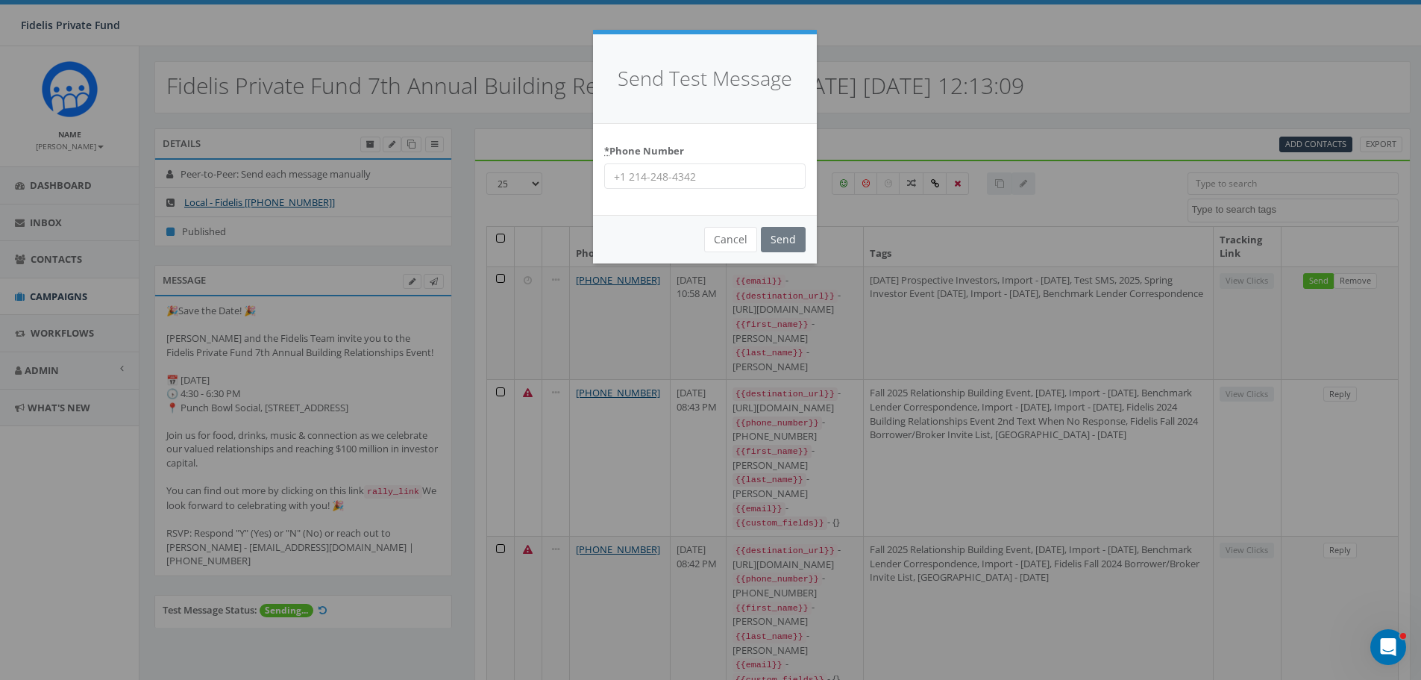
click at [669, 178] on input "* Phone Number" at bounding box center [704, 175] width 201 height 25
type input "619-813-4385"
click at [784, 245] on input "Send" at bounding box center [783, 239] width 45 height 25
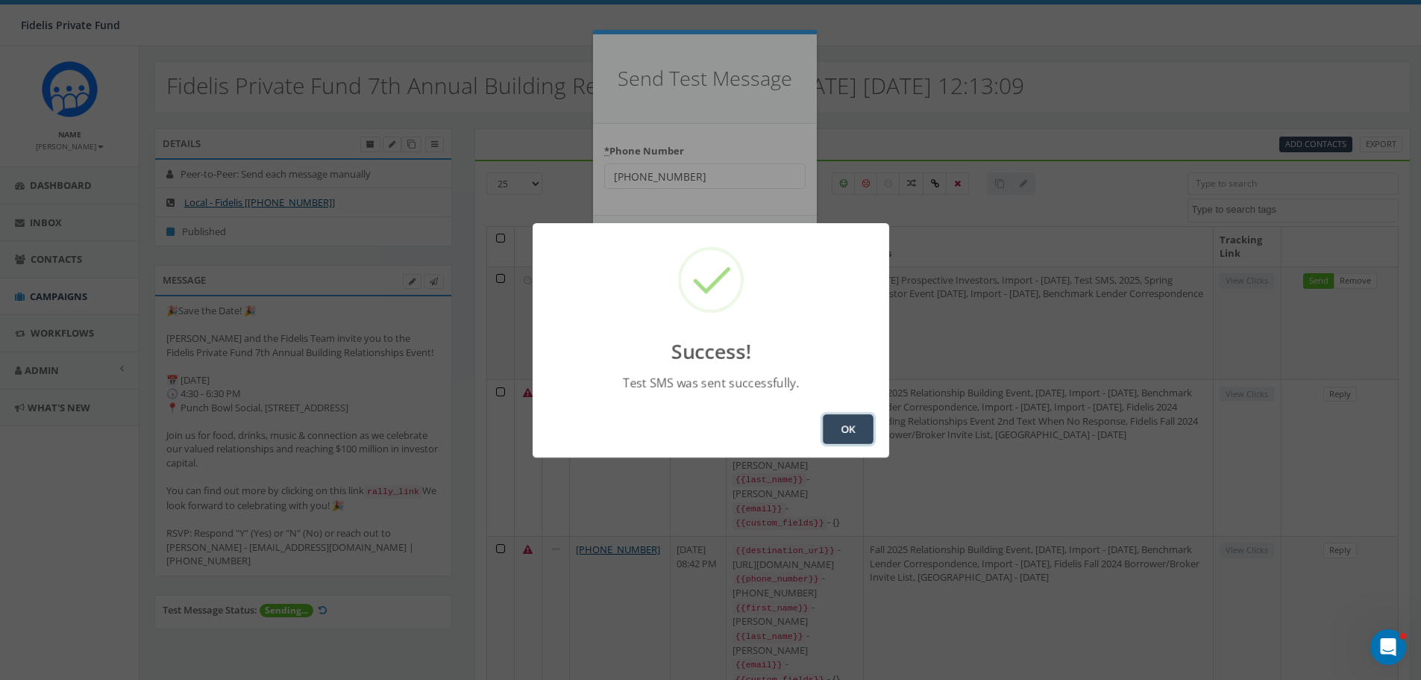
drag, startPoint x: 846, startPoint y: 426, endPoint x: 948, endPoint y: 402, distance: 104.2
click at [846, 426] on button "OK" at bounding box center [848, 429] width 51 height 30
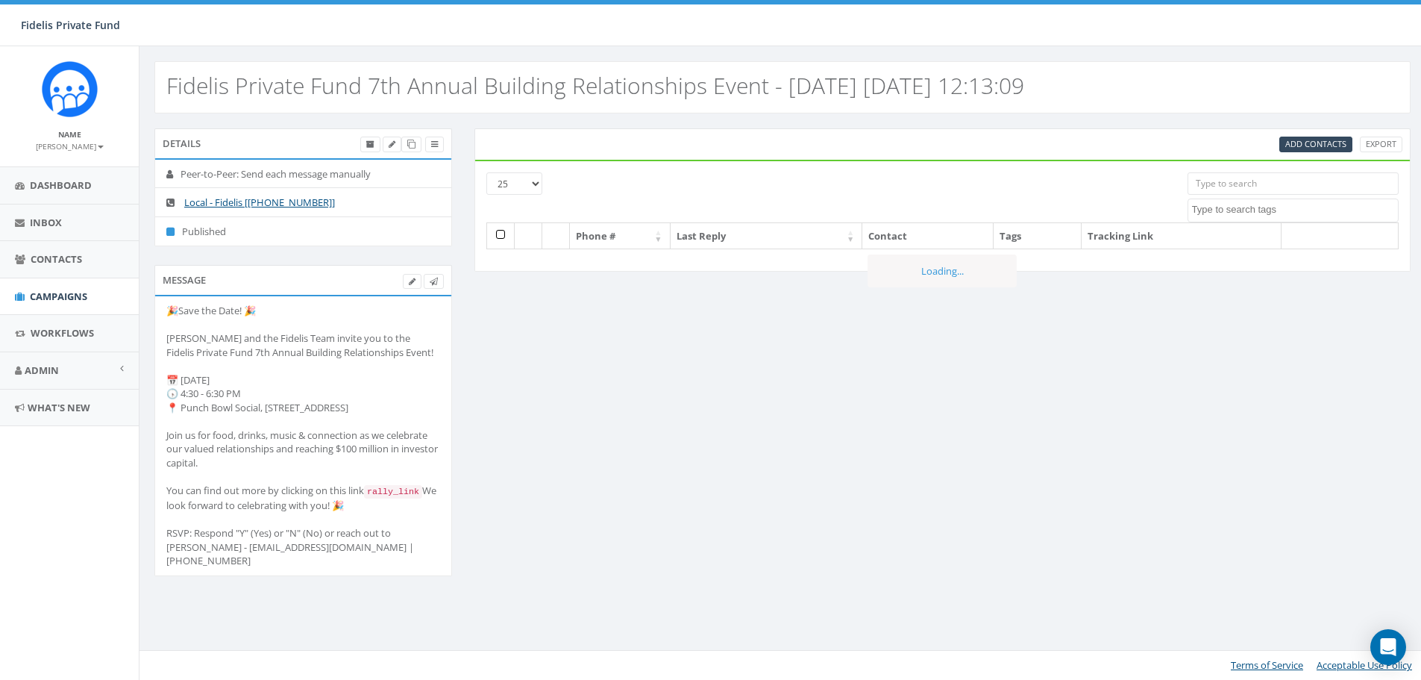
select select
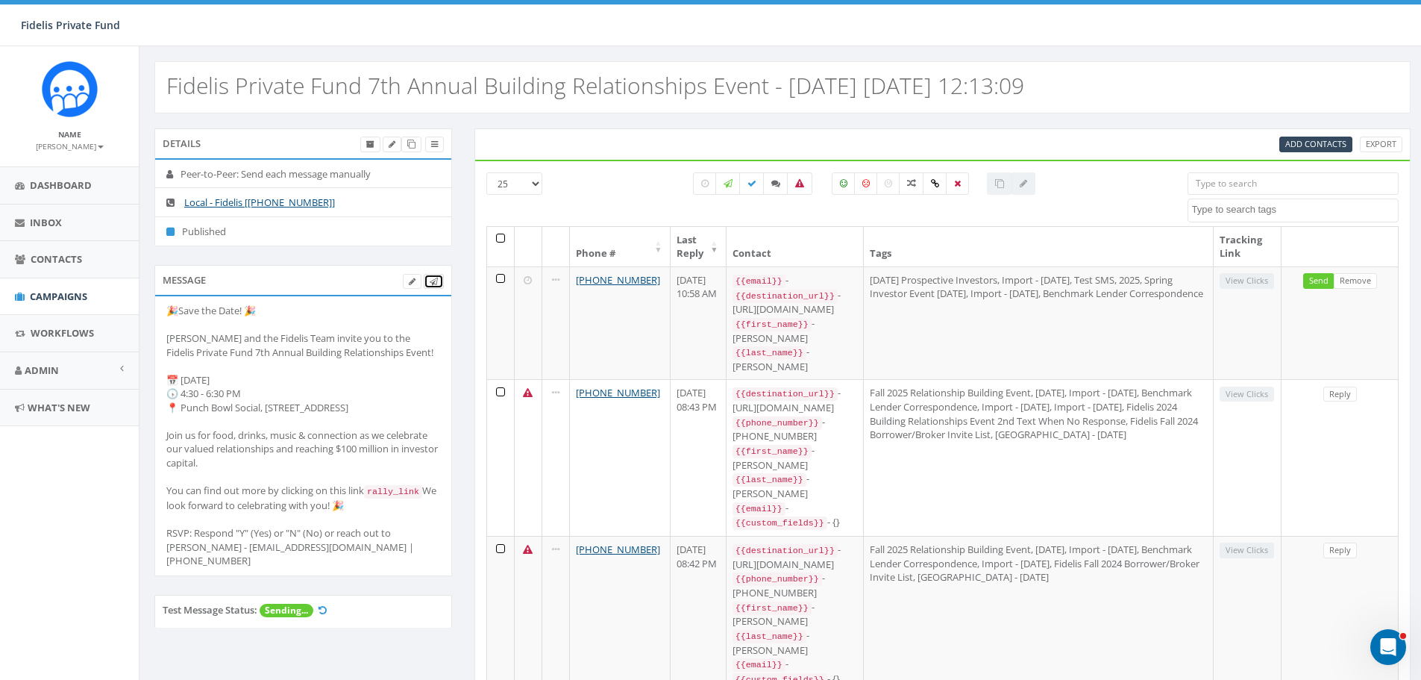
click at [434, 281] on icon at bounding box center [434, 282] width 8 height 8
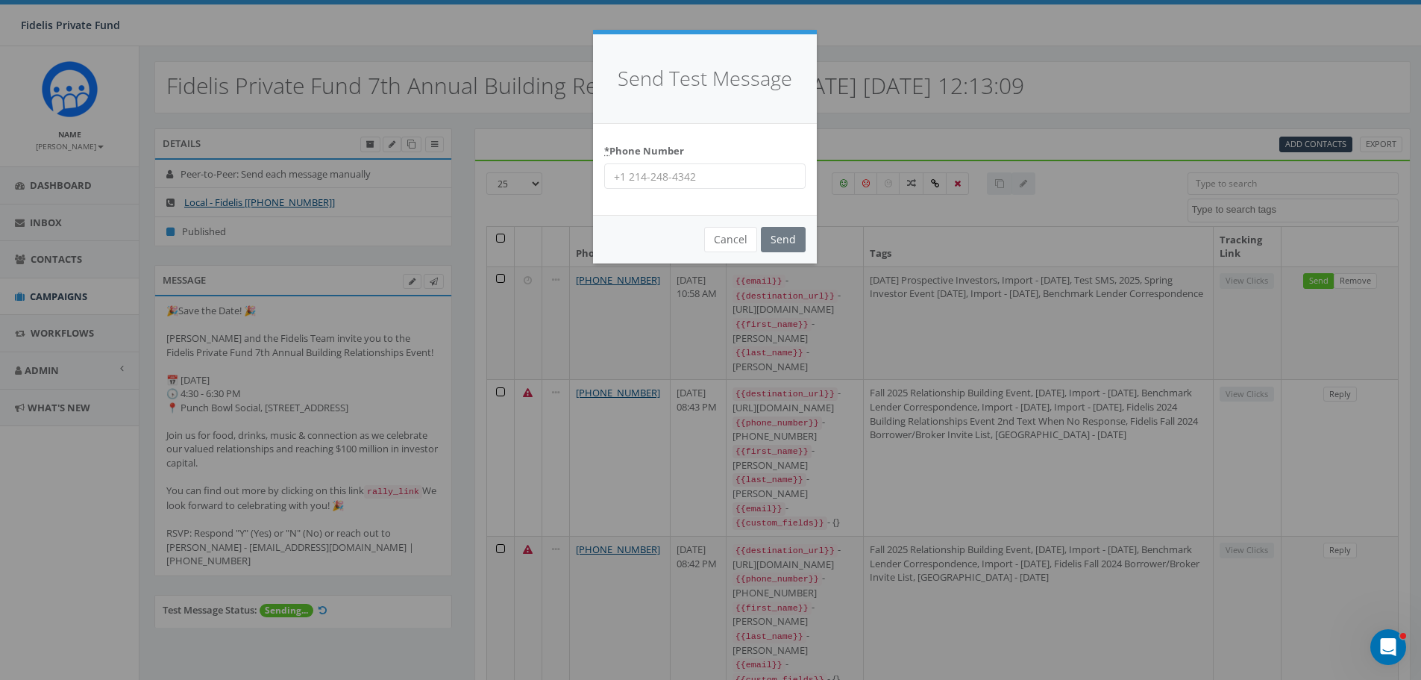
click at [682, 182] on input "* Phone Number" at bounding box center [704, 175] width 201 height 25
type input "858-285-0811"
click at [792, 237] on input "Send" at bounding box center [783, 239] width 45 height 25
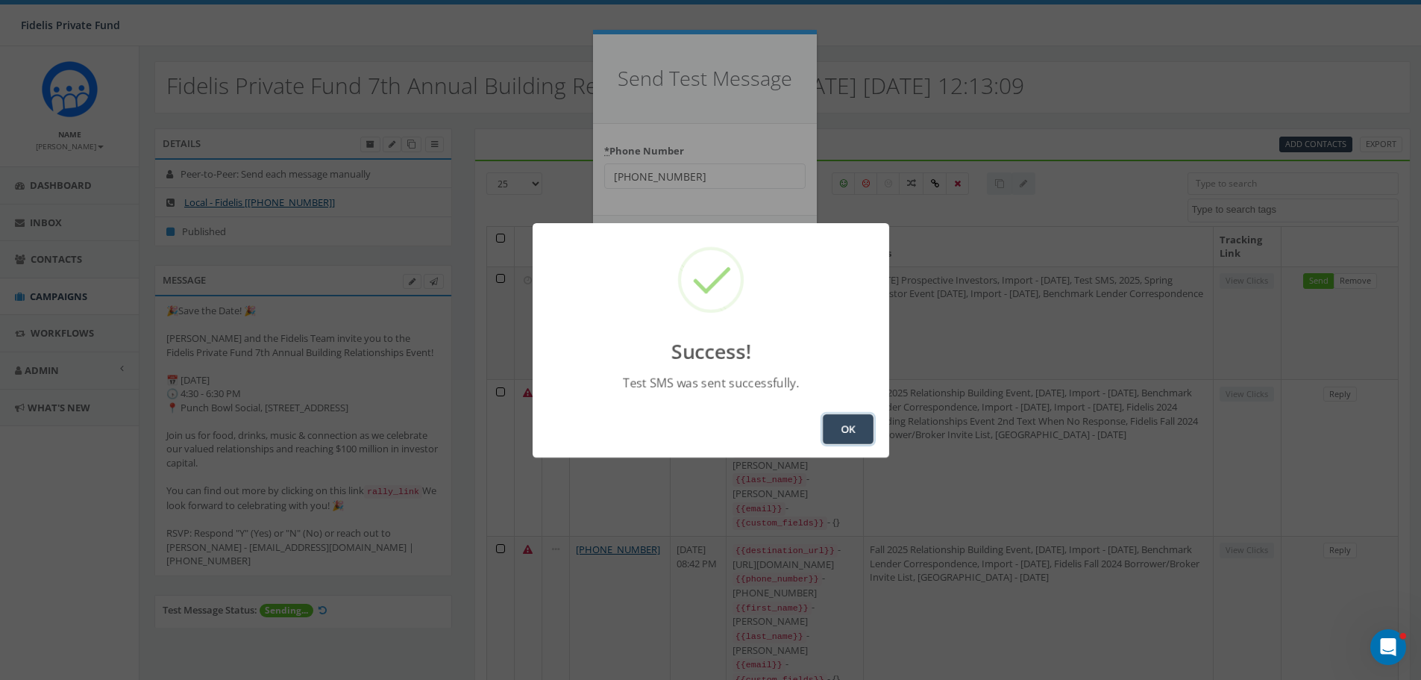
click at [857, 419] on button "OK" at bounding box center [848, 429] width 51 height 30
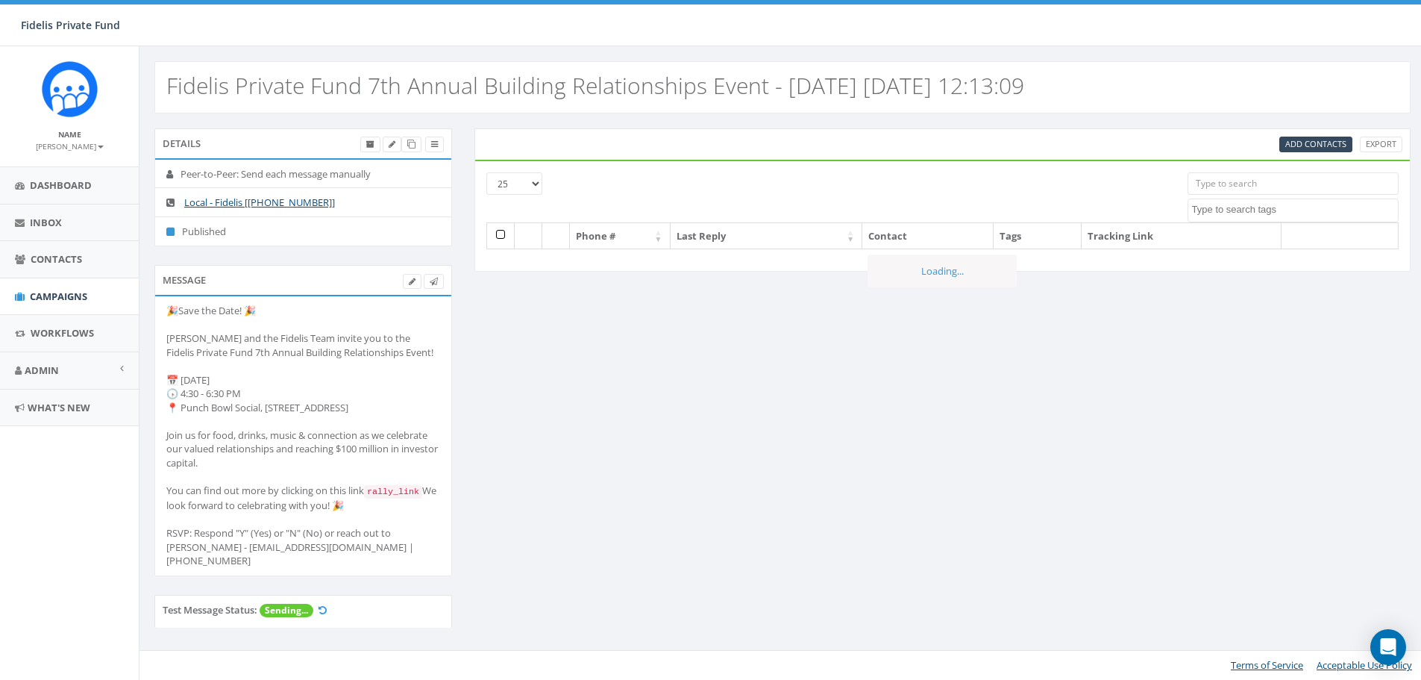
select select
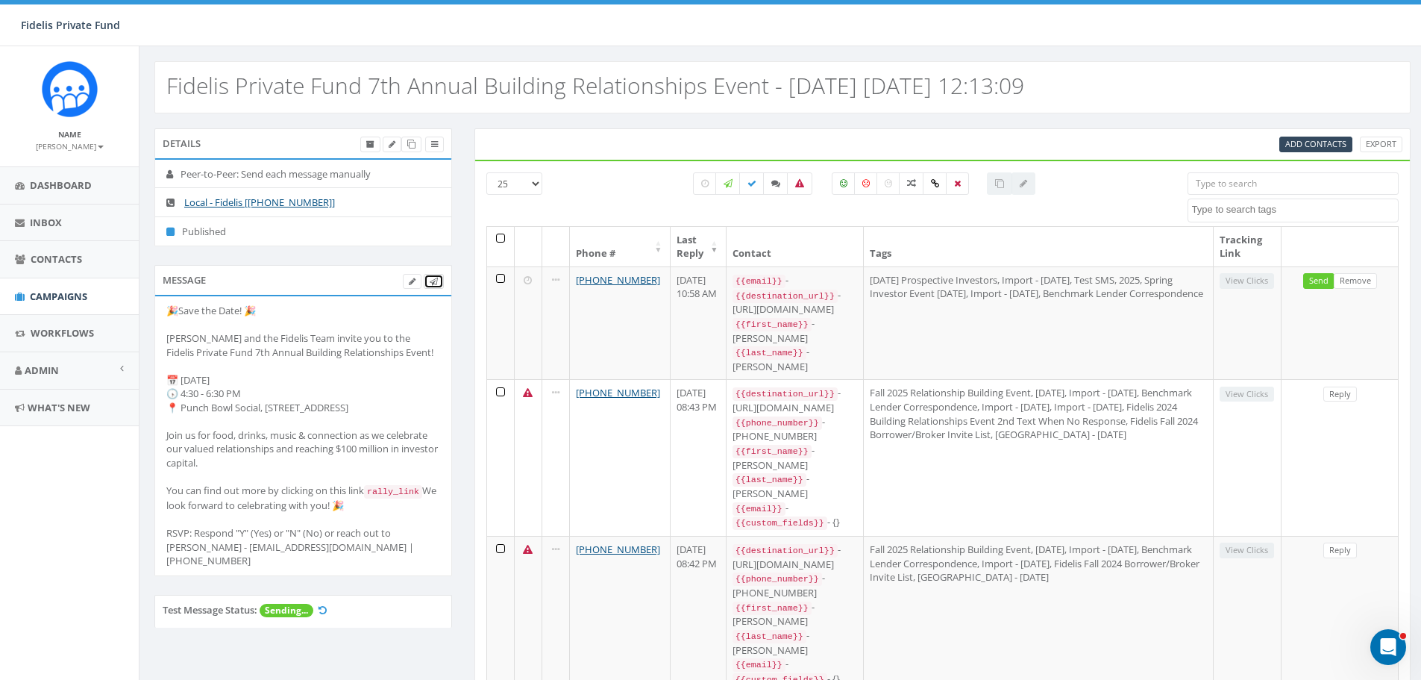
click at [436, 284] on icon at bounding box center [434, 282] width 8 height 8
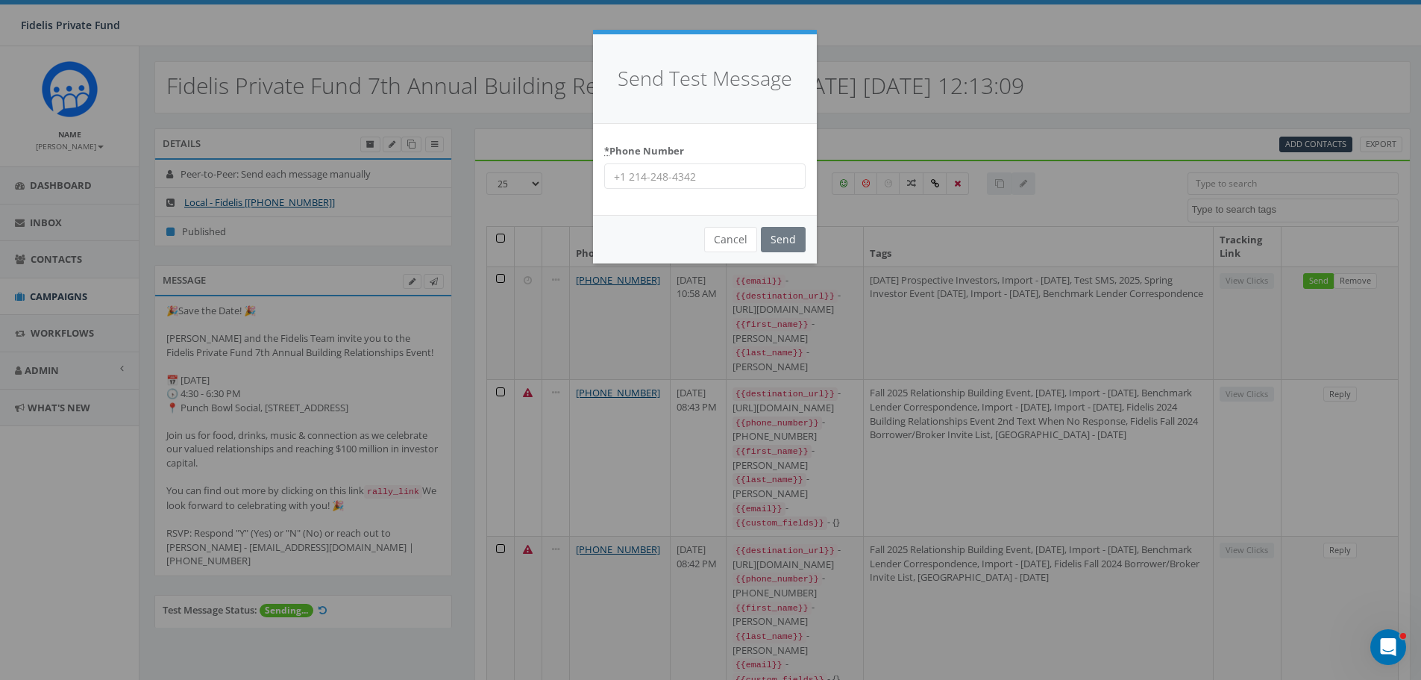
click at [744, 181] on input "* Phone Number" at bounding box center [704, 175] width 201 height 25
type input "6"
type input "619-210-5644"
click at [783, 238] on input "Send" at bounding box center [783, 239] width 45 height 25
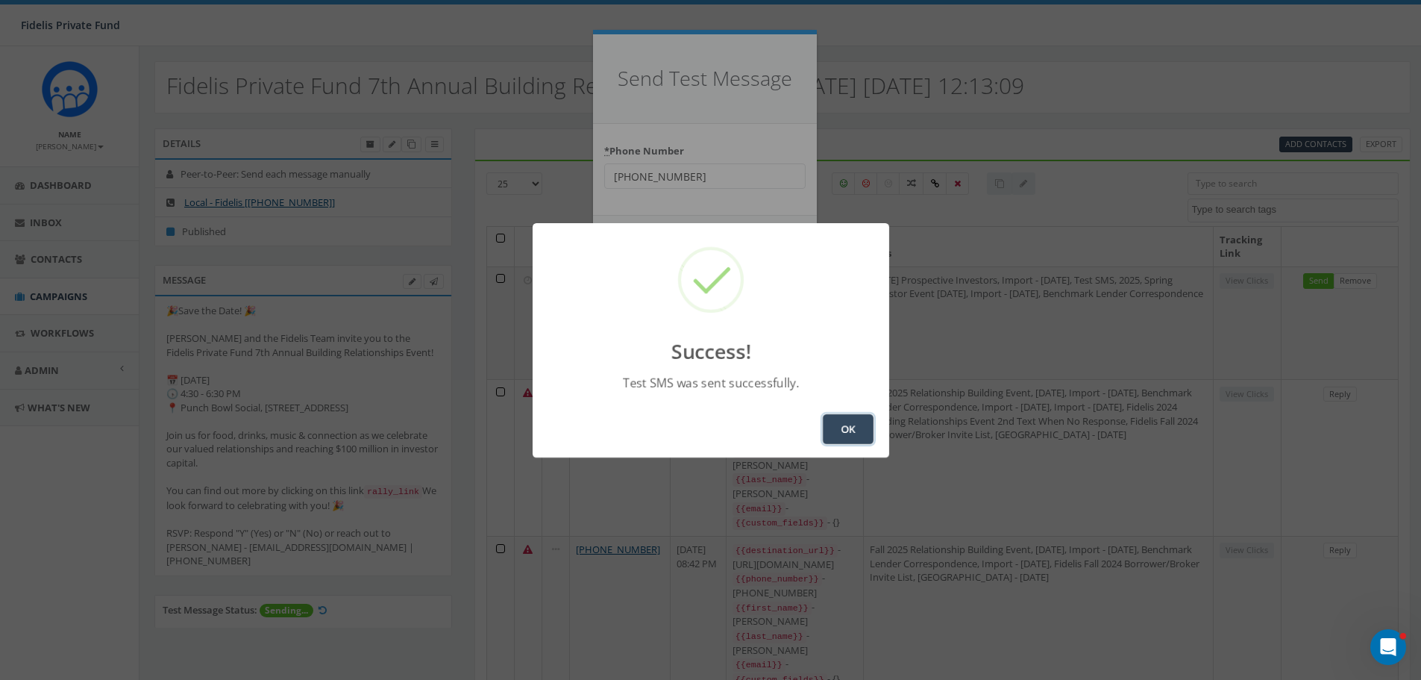
drag, startPoint x: 849, startPoint y: 426, endPoint x: 847, endPoint y: 416, distance: 10.7
click at [849, 426] on button "OK" at bounding box center [848, 429] width 51 height 30
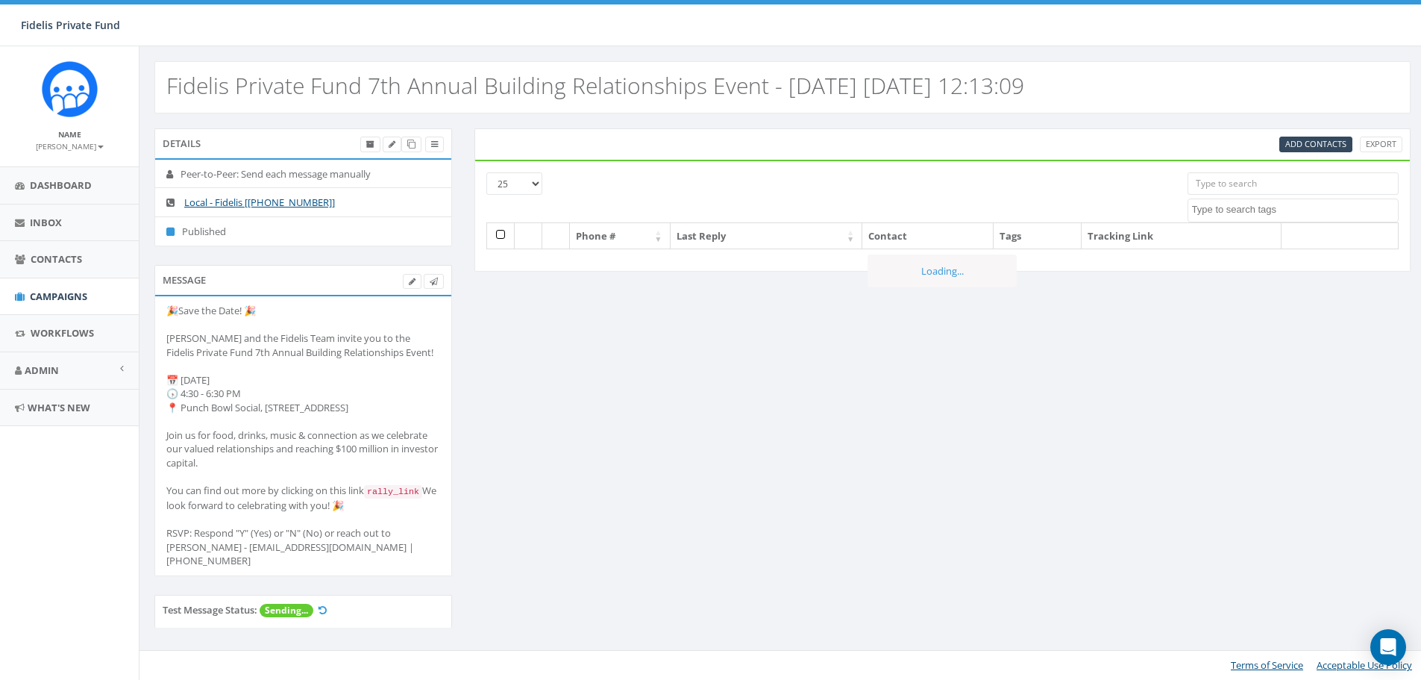
select select
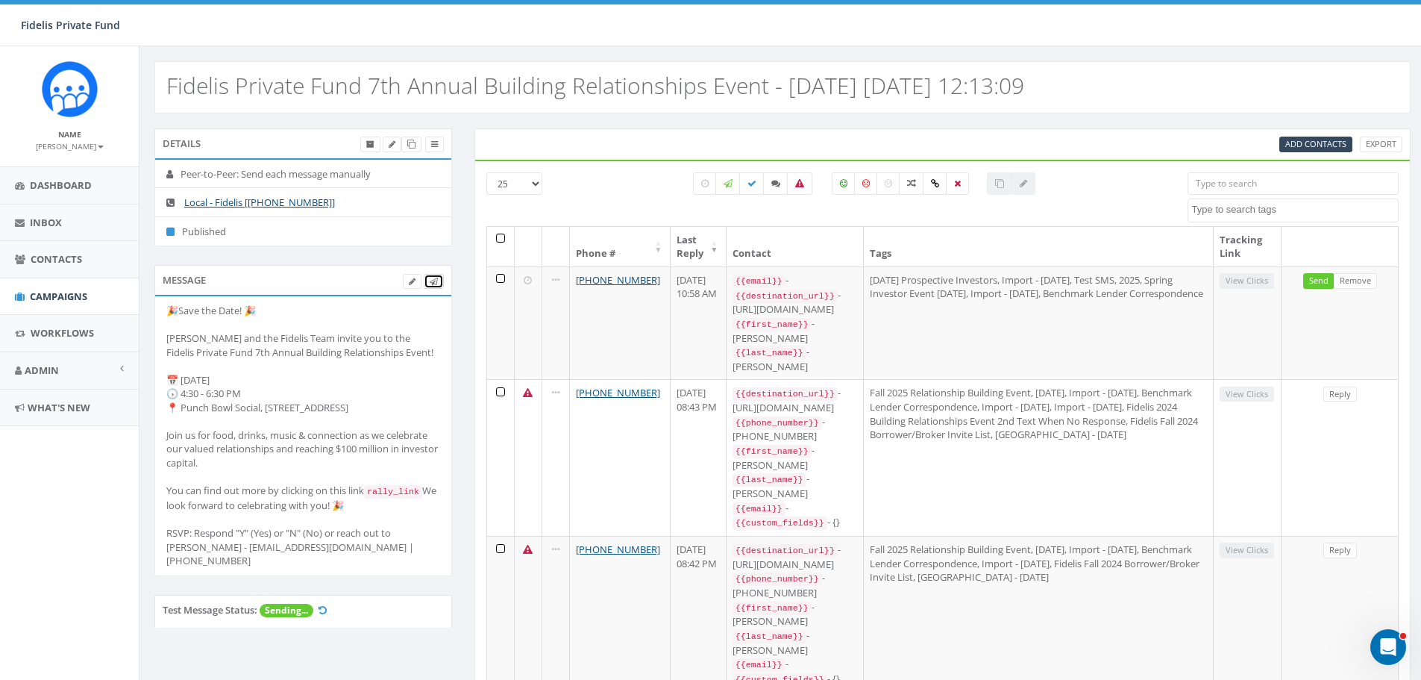
click at [434, 278] on icon at bounding box center [434, 282] width 8 height 8
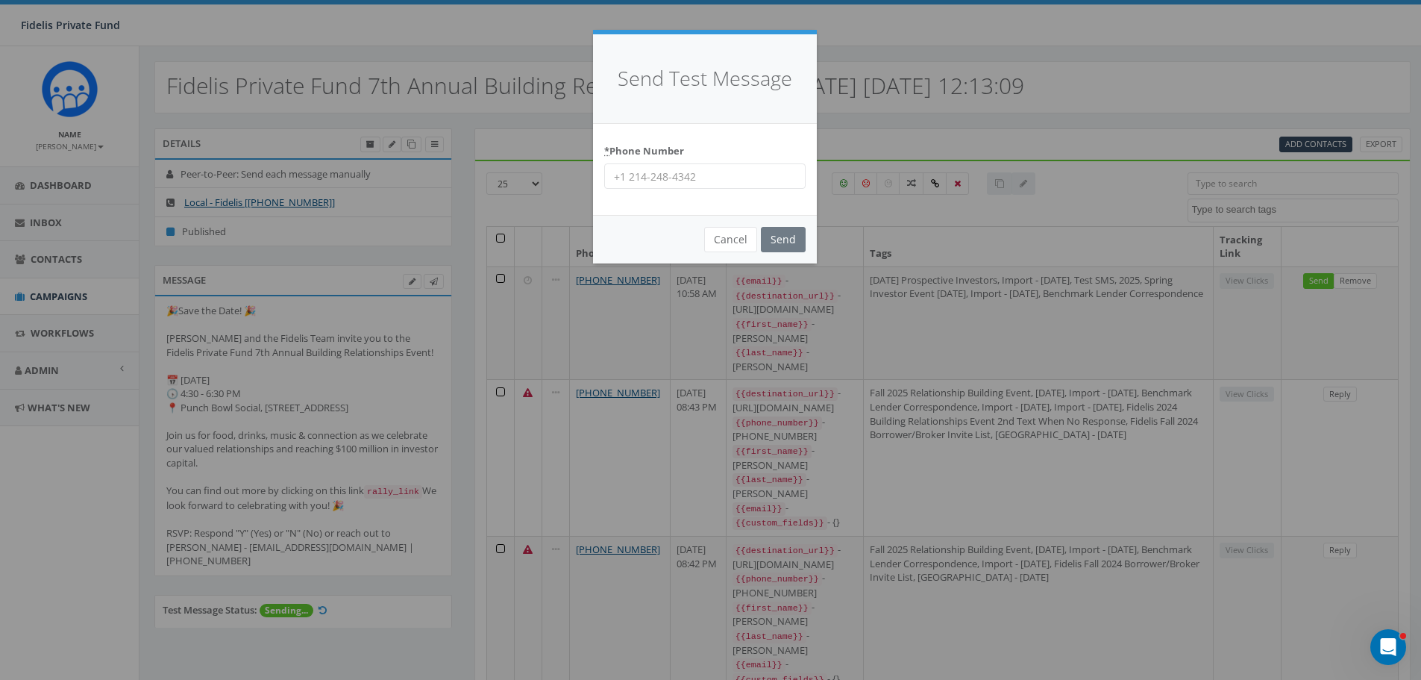
click at [720, 181] on input "* Phone Number" at bounding box center [704, 175] width 201 height 25
type input "619-339-2211"
drag, startPoint x: 789, startPoint y: 244, endPoint x: 818, endPoint y: 239, distance: 28.8
click at [790, 244] on input "Send" at bounding box center [783, 239] width 45 height 25
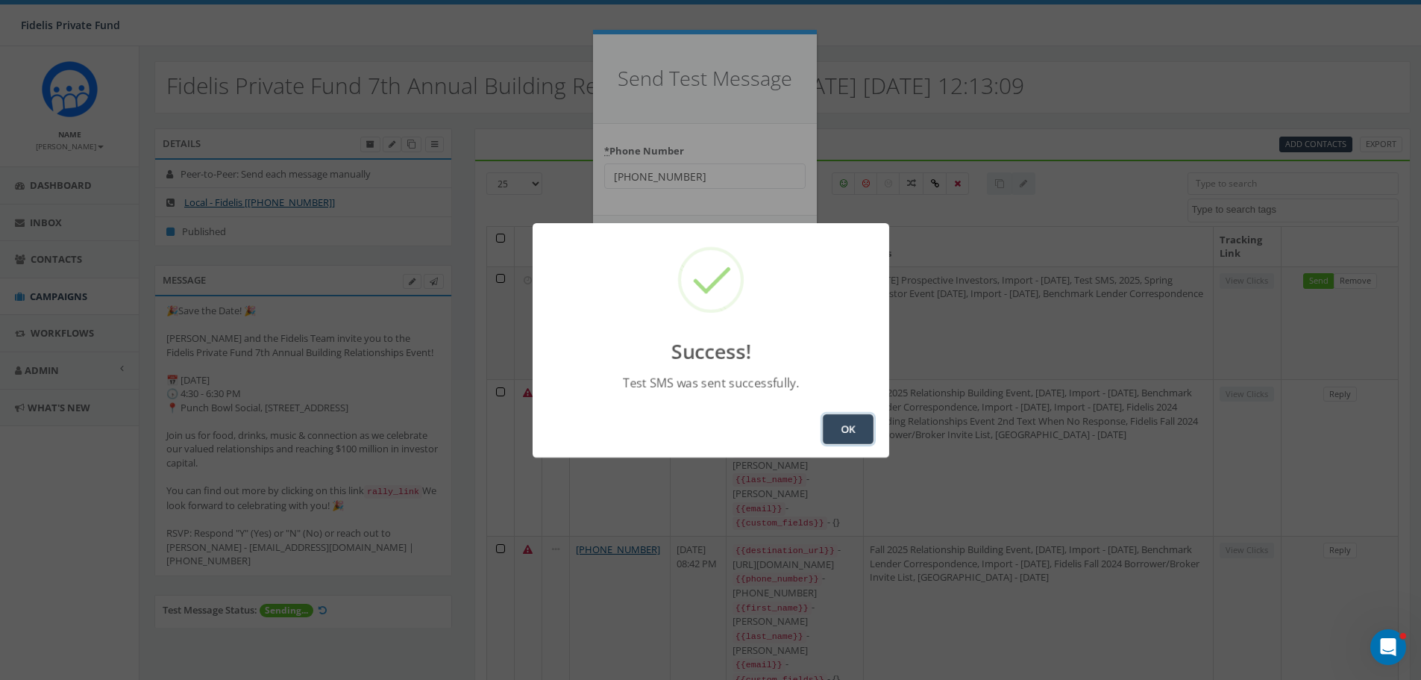
drag, startPoint x: 850, startPoint y: 435, endPoint x: 839, endPoint y: 430, distance: 11.7
click at [849, 435] on button "OK" at bounding box center [848, 429] width 51 height 30
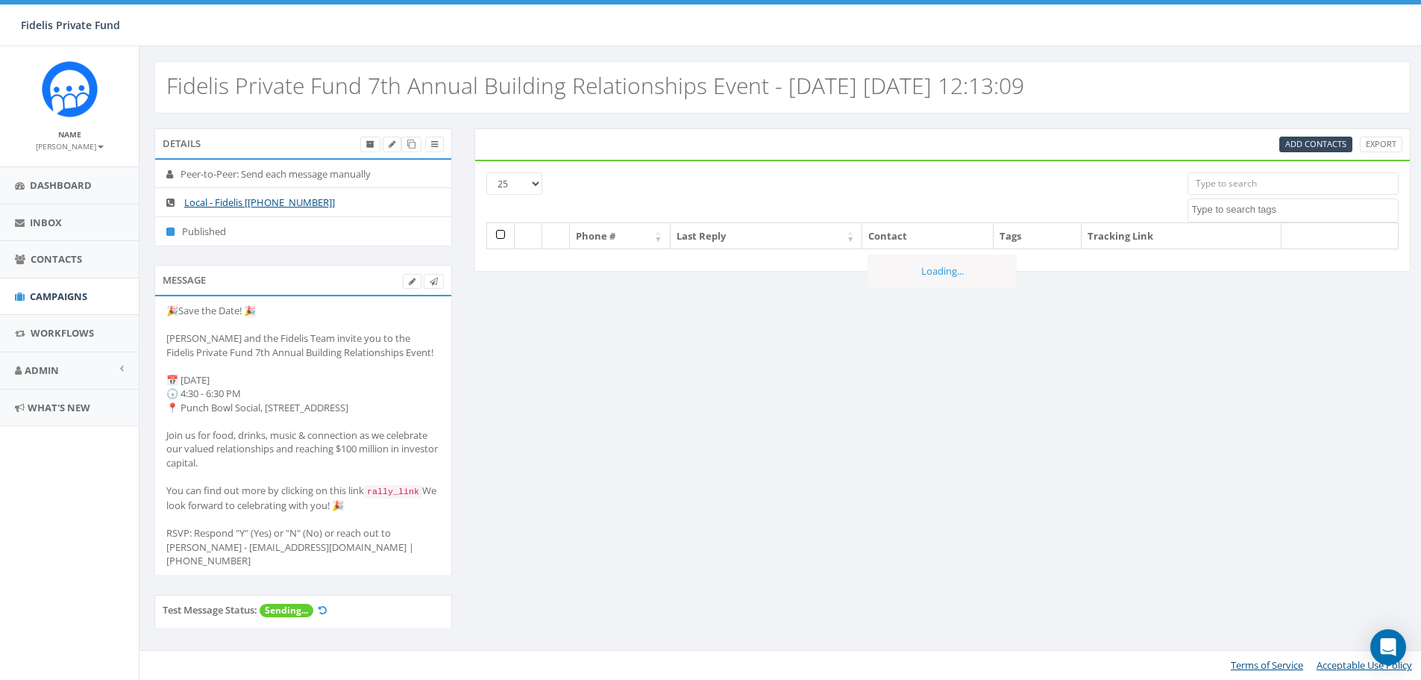
select select
